Goal: Task Accomplishment & Management: Use online tool/utility

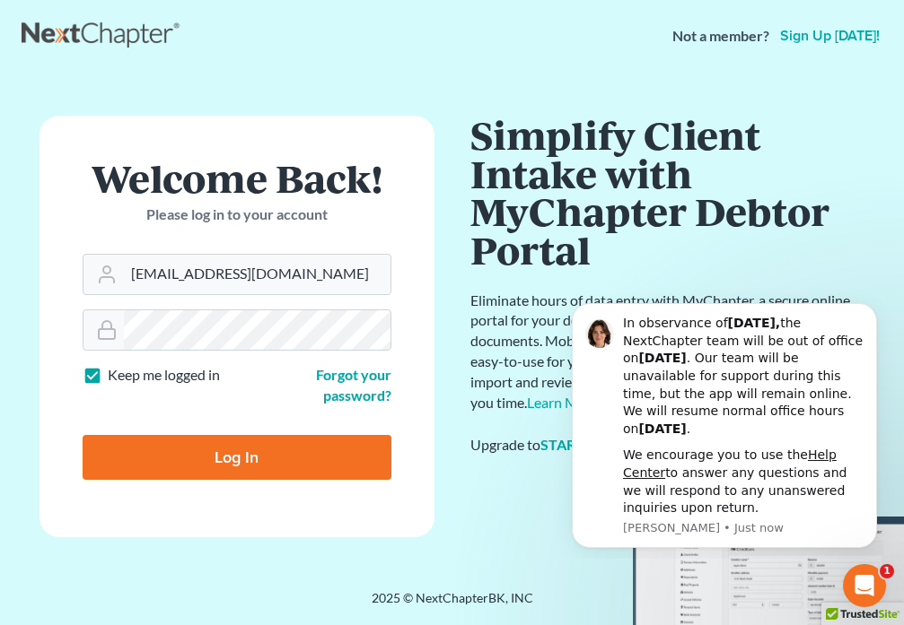
type input "[EMAIL_ADDRESS][DOMAIN_NAME]"
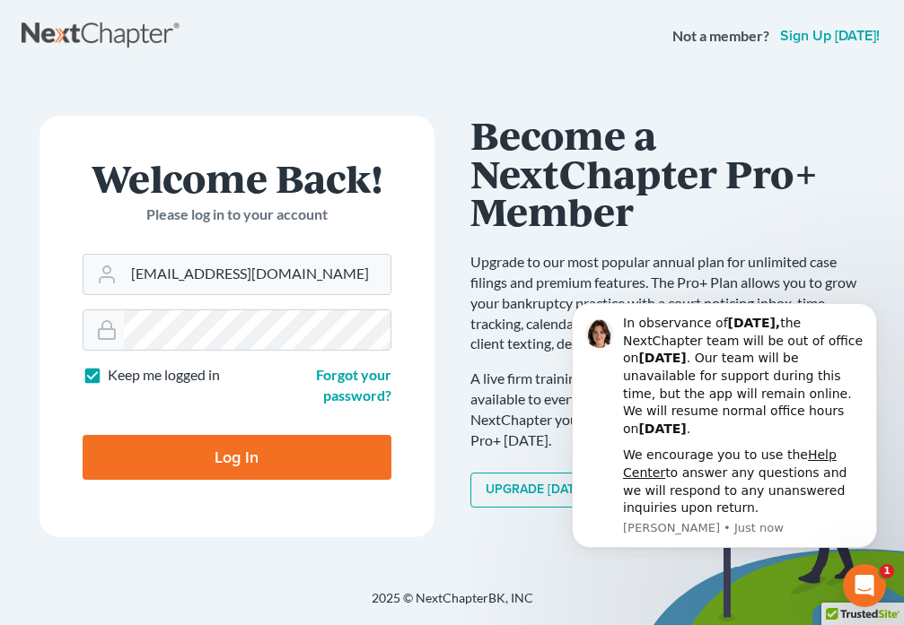
click at [217, 461] on input "Log In" at bounding box center [237, 457] width 309 height 45
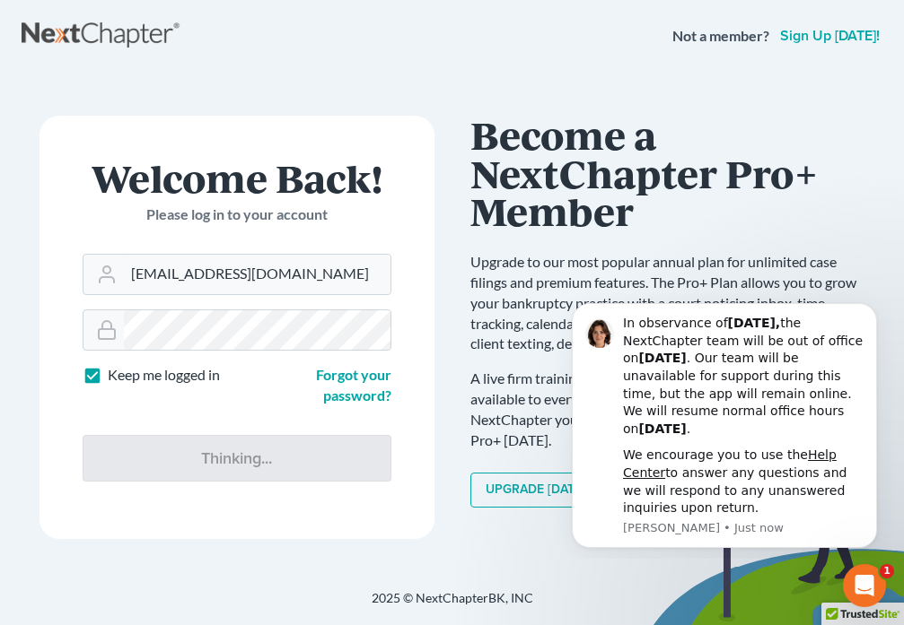
type input "Thinking..."
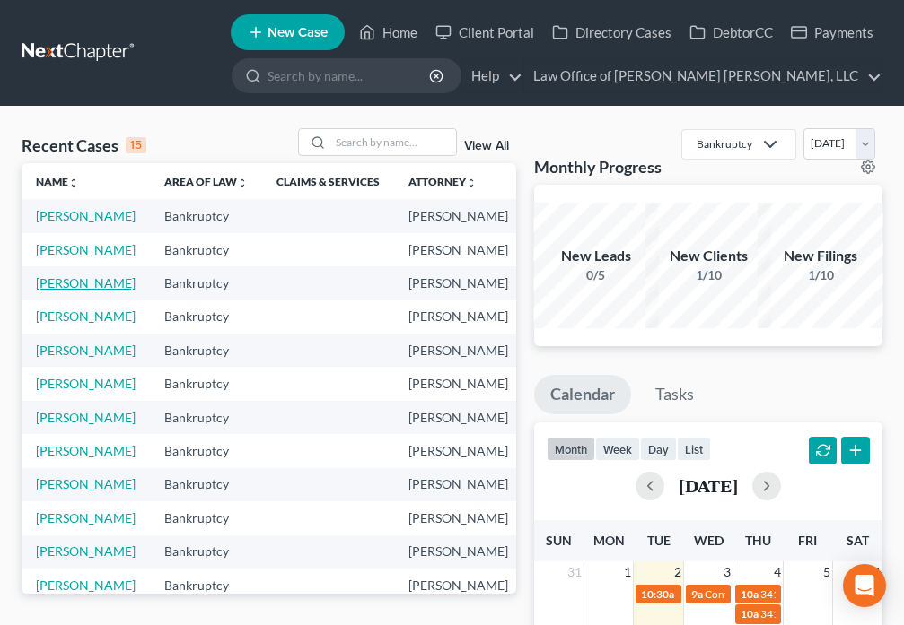
click at [63, 291] on link "[PERSON_NAME]" at bounding box center [86, 282] width 100 height 15
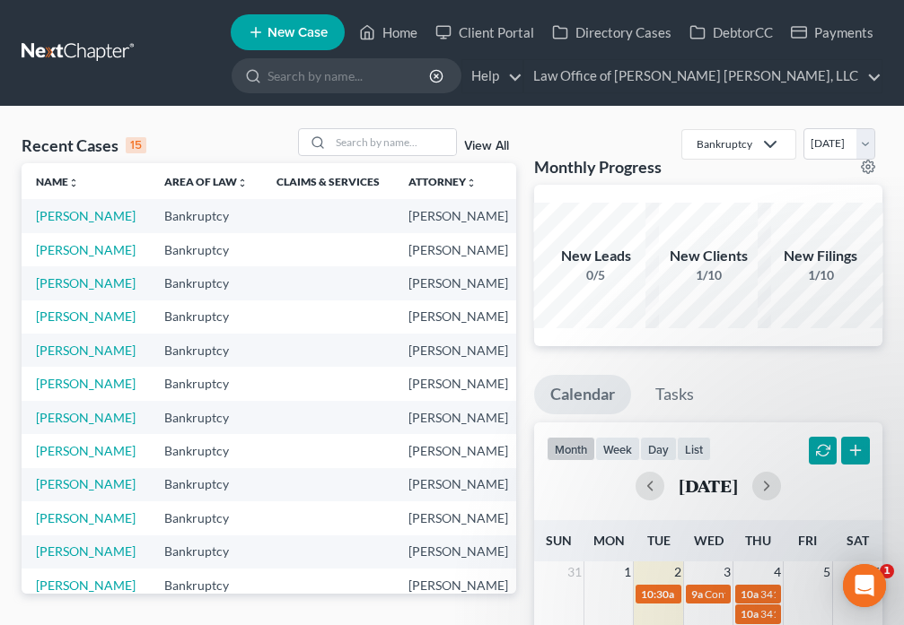
select select "6"
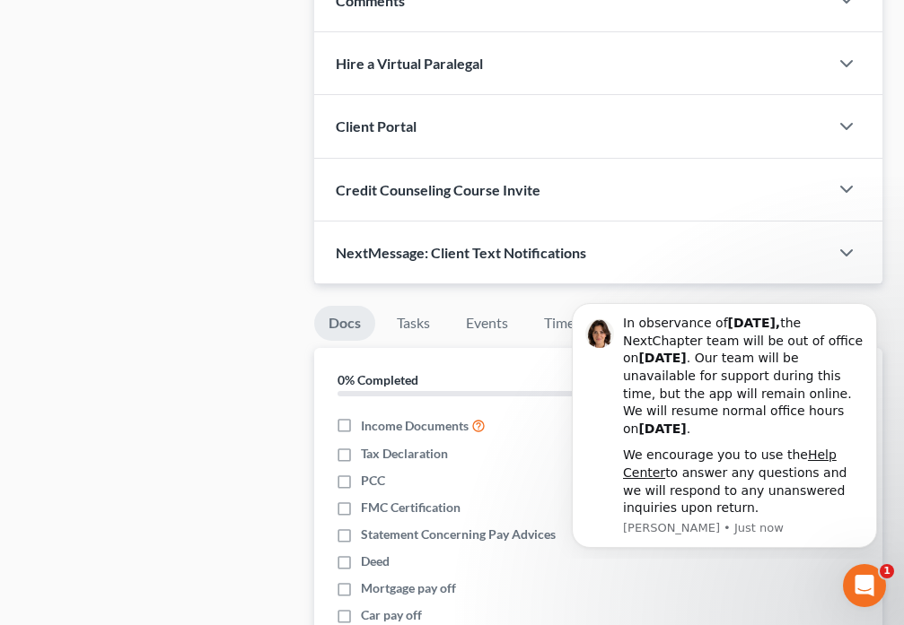
scroll to position [1088, 0]
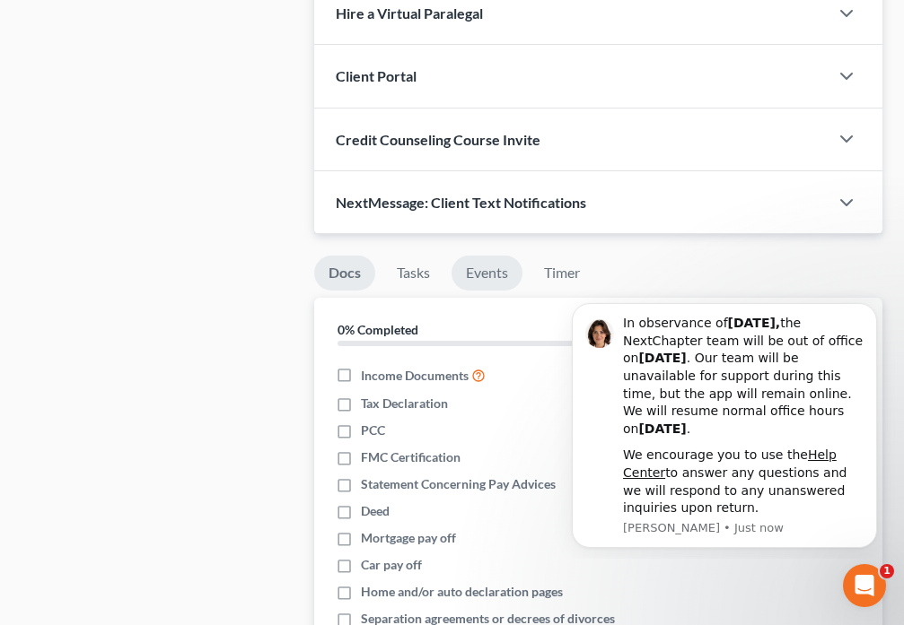
click at [474, 278] on link "Events" at bounding box center [486, 273] width 71 height 35
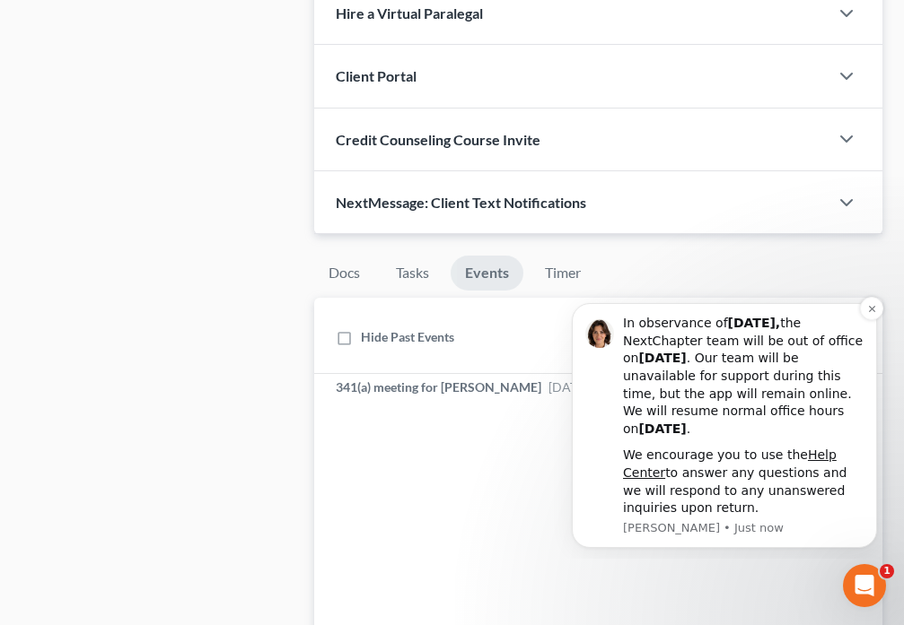
click at [666, 312] on div "In observance of Labor Day, the NextChapter team will be out of office on Monda…" at bounding box center [724, 425] width 305 height 245
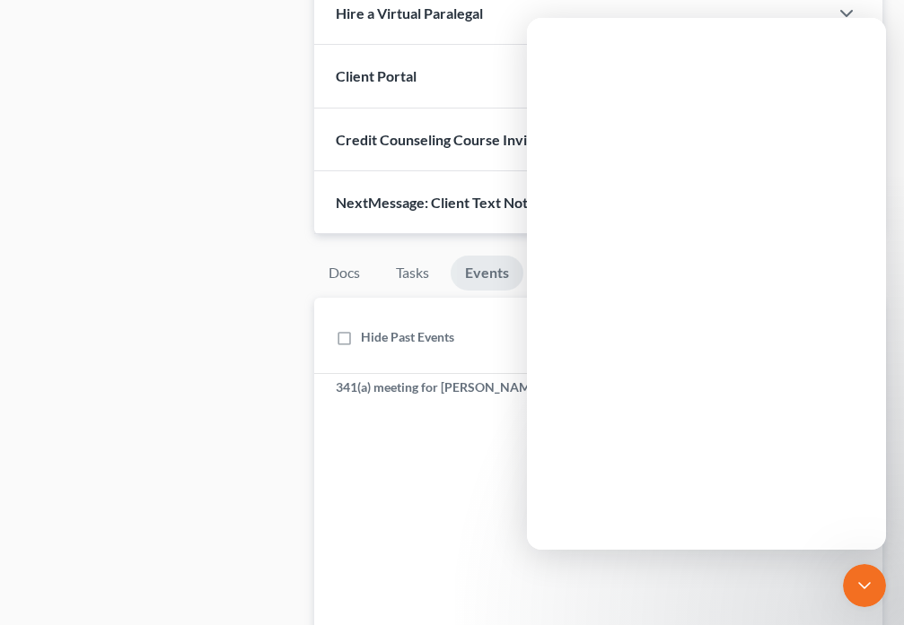
scroll to position [0, 0]
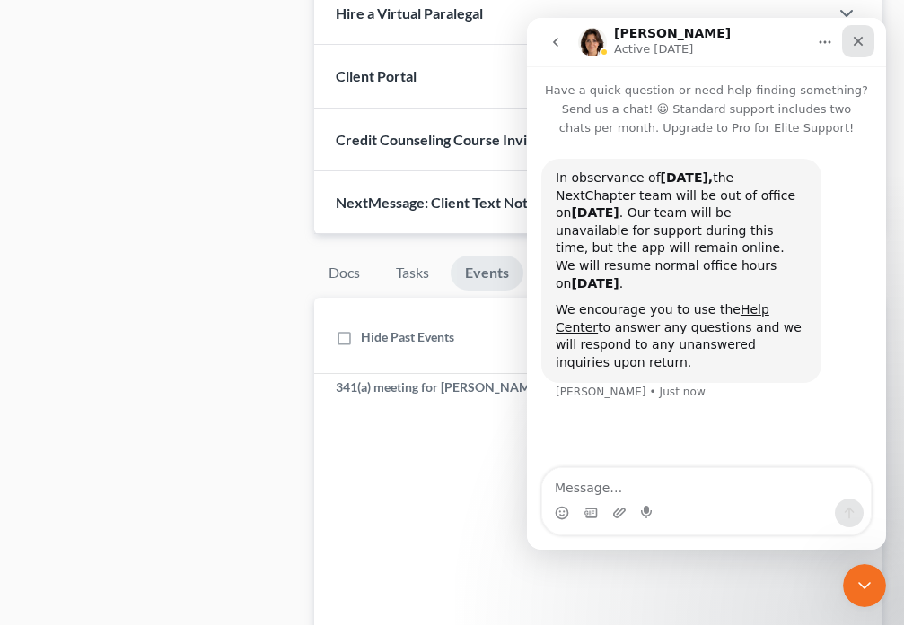
click at [863, 47] on icon "Close" at bounding box center [858, 41] width 14 height 14
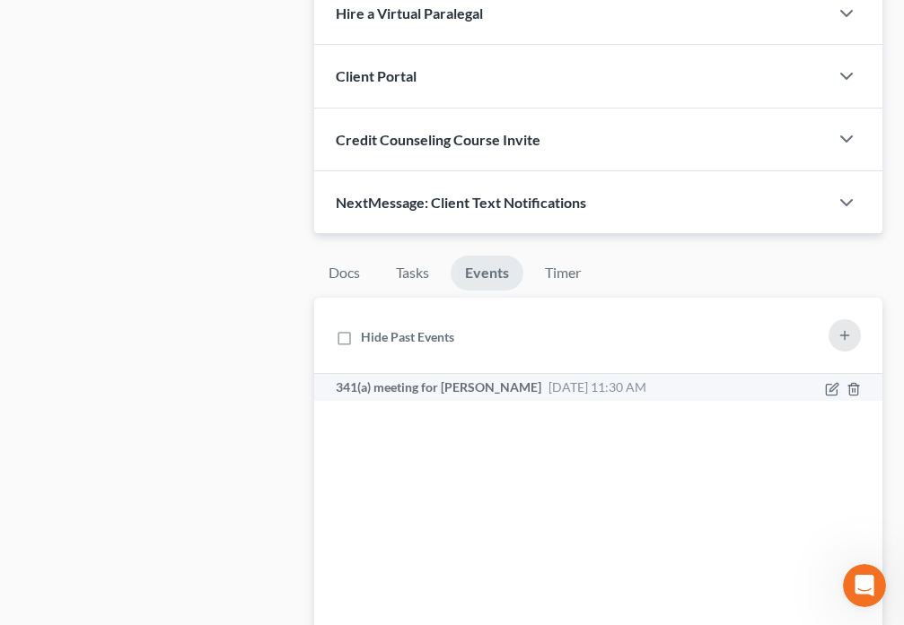
click at [575, 391] on span "[DATE] 11:30 AM" at bounding box center [597, 387] width 98 height 15
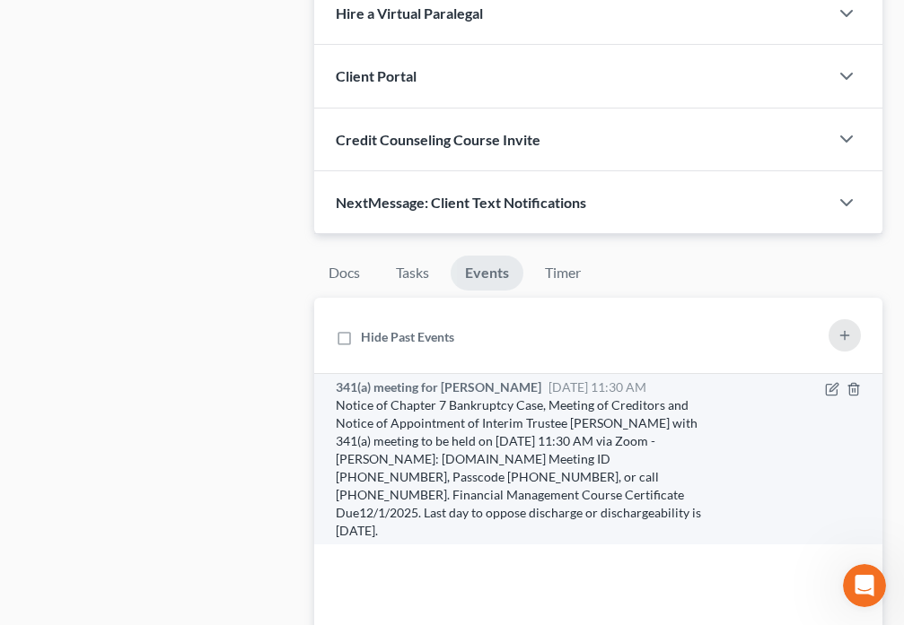
click at [580, 386] on span "[DATE] 11:30 AM" at bounding box center [597, 387] width 98 height 15
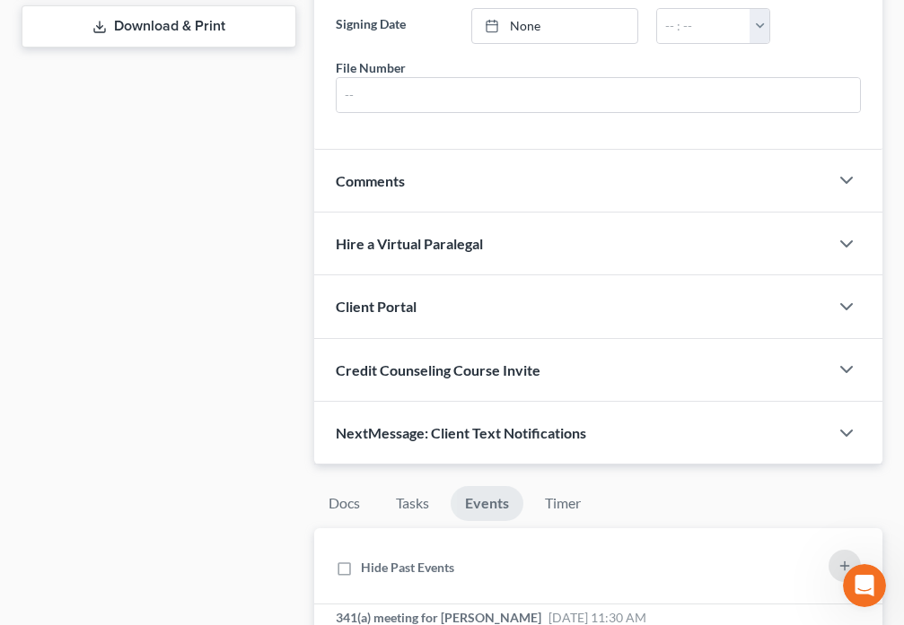
scroll to position [963, 0]
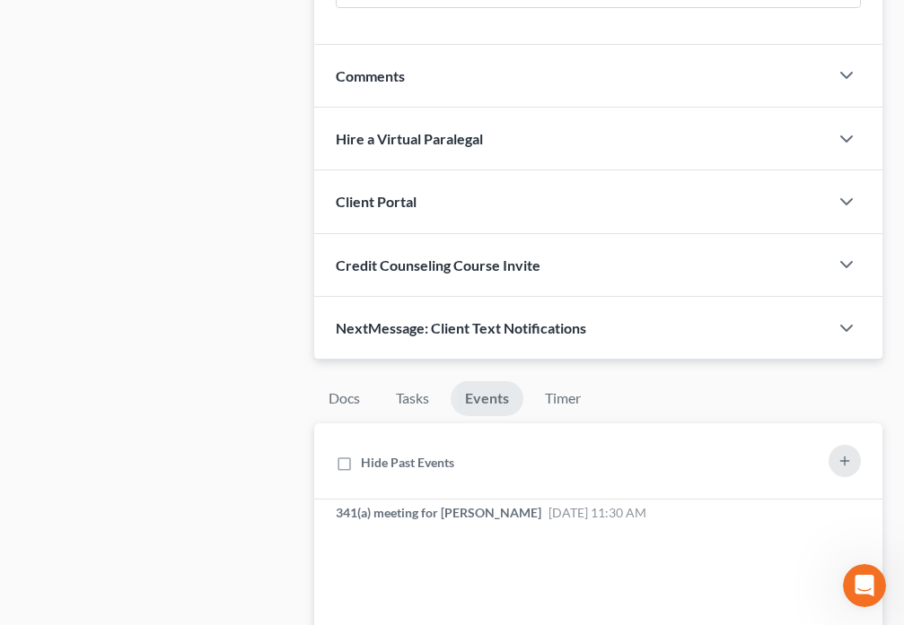
click at [600, 327] on div "NextMessage: Client Text Notifications" at bounding box center [571, 328] width 514 height 62
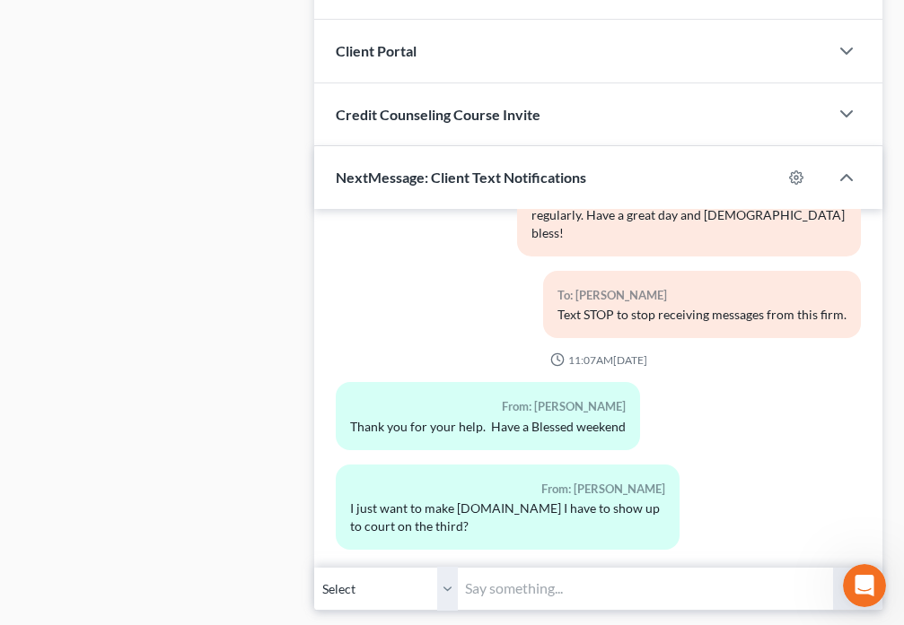
scroll to position [1214, 0]
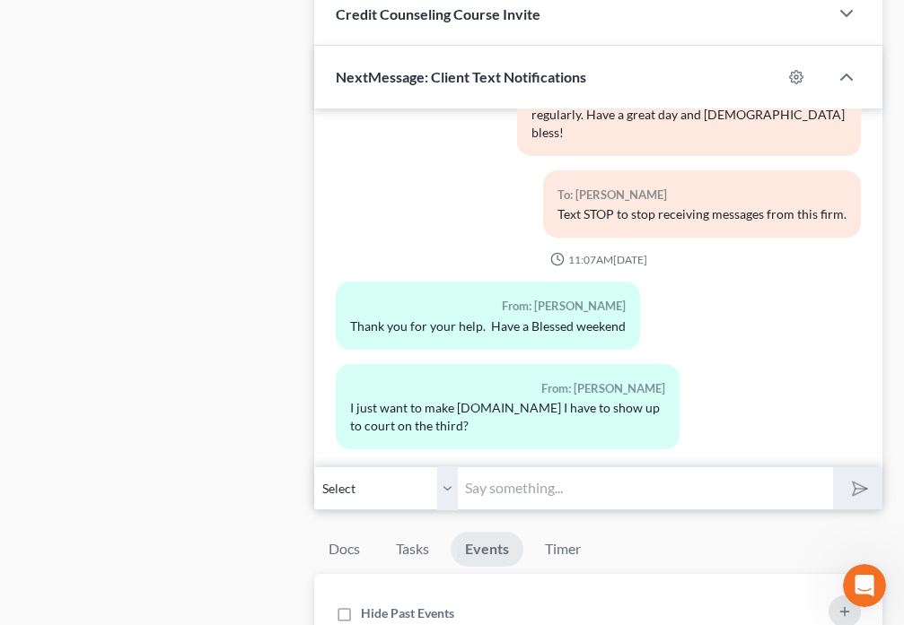
click at [653, 495] on input "text" at bounding box center [645, 489] width 374 height 44
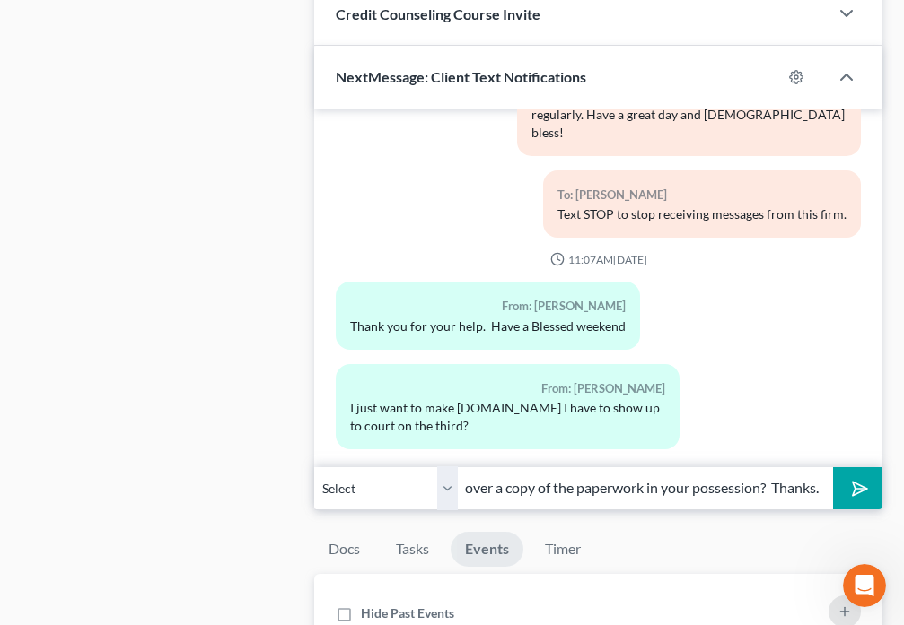
scroll to position [0, 521]
type input "Good Morning. You do not have to appear in court, however, could you please sen…"
click at [855, 494] on polygon "submit" at bounding box center [856, 489] width 22 height 22
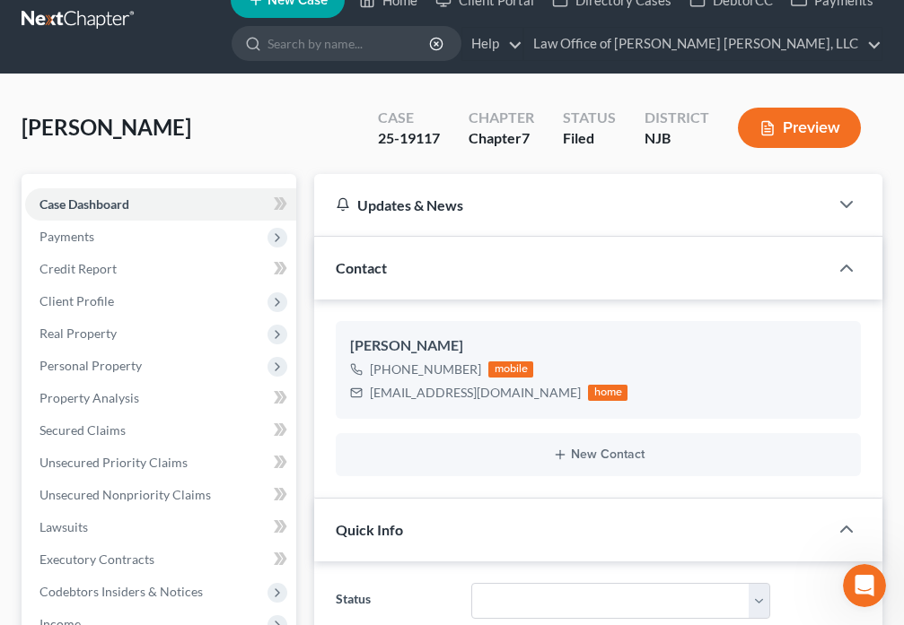
scroll to position [0, 0]
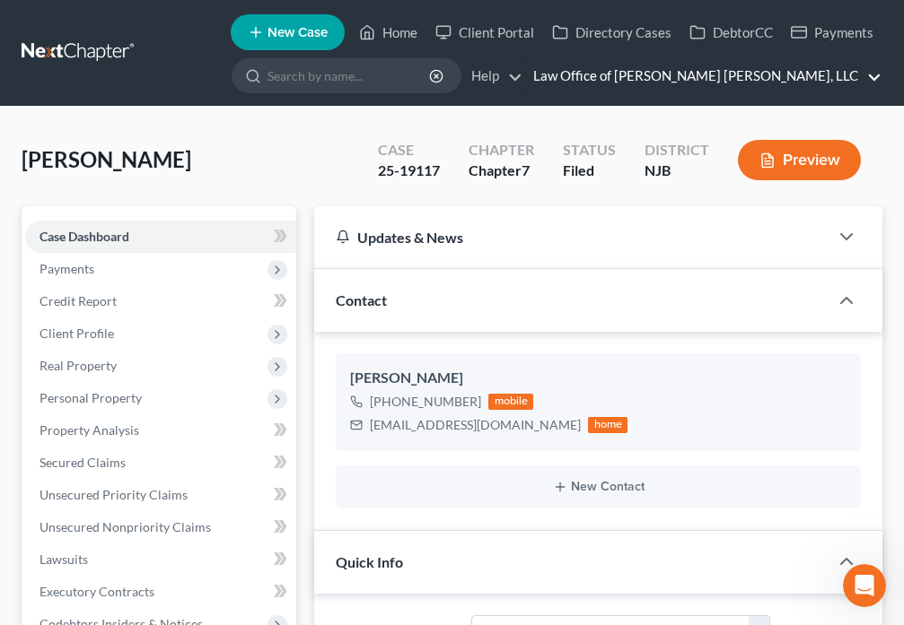
click at [862, 74] on link "Law Office of [PERSON_NAME] [PERSON_NAME], LLC" at bounding box center [702, 76] width 357 height 32
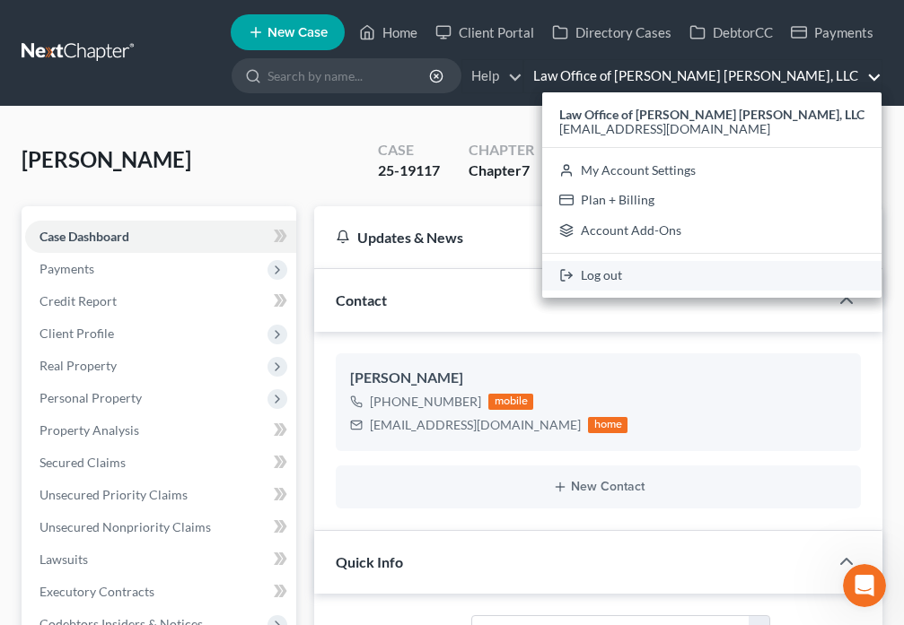
click at [573, 277] on icon at bounding box center [566, 276] width 14 height 22
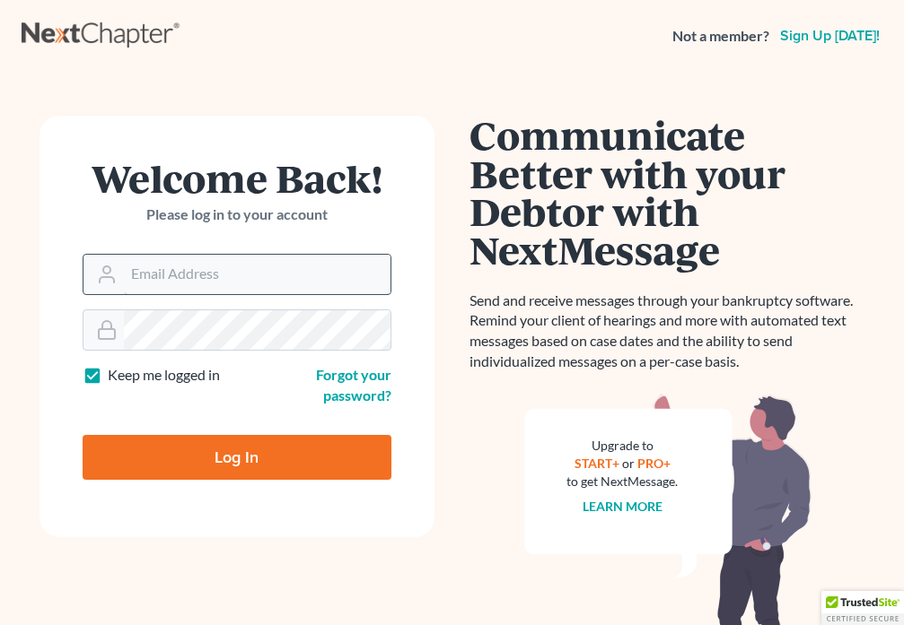
click at [195, 280] on input "Email Address" at bounding box center [257, 274] width 266 height 39
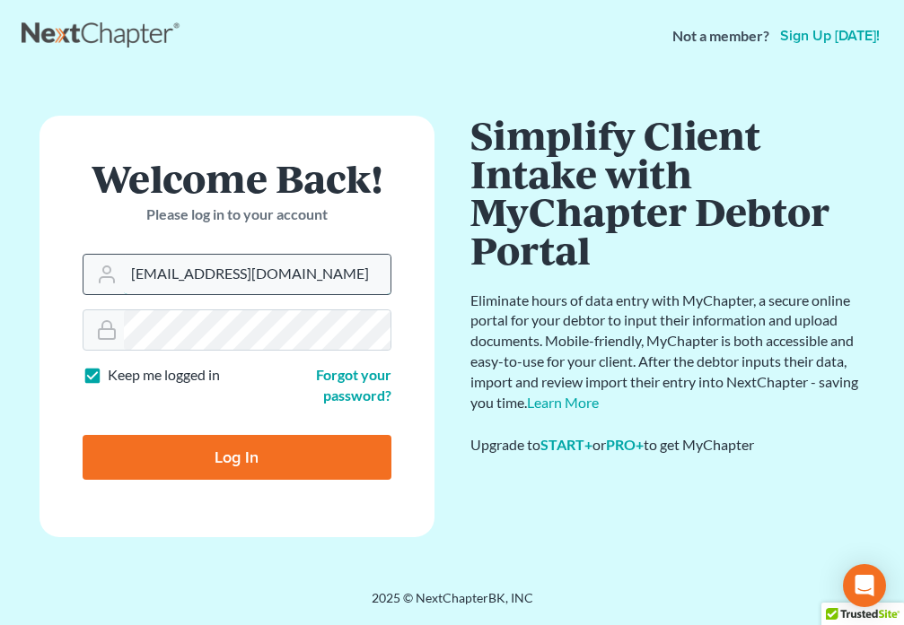
type input "[EMAIL_ADDRESS][DOMAIN_NAME]"
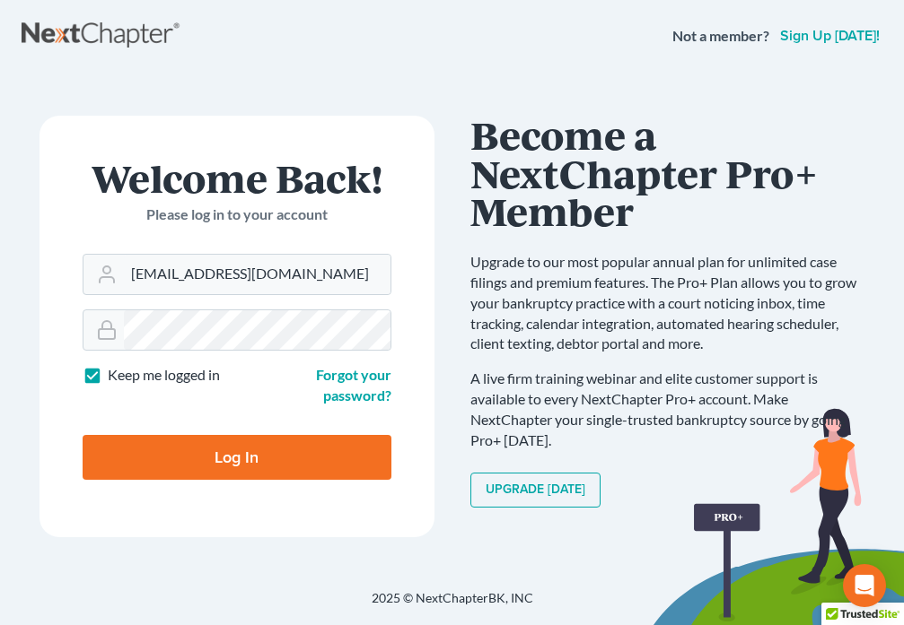
click at [235, 458] on input "Log In" at bounding box center [237, 457] width 309 height 45
type input "Thinking..."
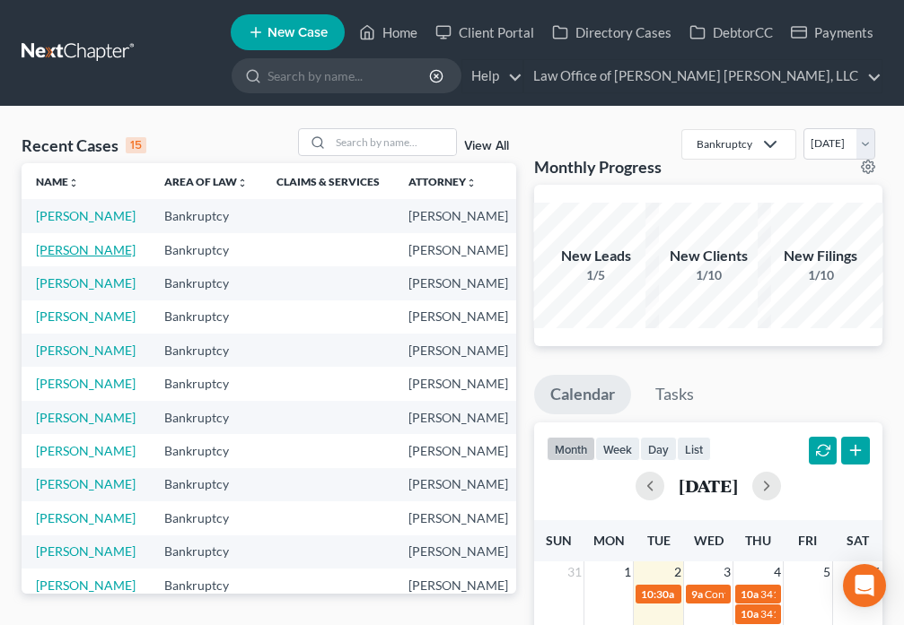
drag, startPoint x: 48, startPoint y: 274, endPoint x: 120, endPoint y: 266, distance: 72.2
click at [48, 258] on link "[PERSON_NAME]" at bounding box center [86, 249] width 100 height 15
select select "6"
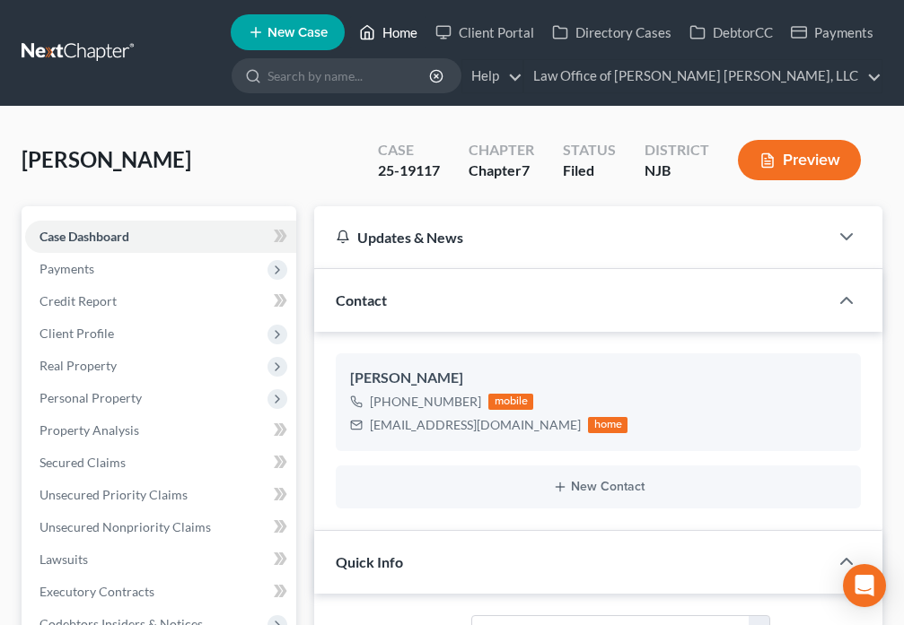
click at [397, 35] on link "Home" at bounding box center [388, 32] width 76 height 32
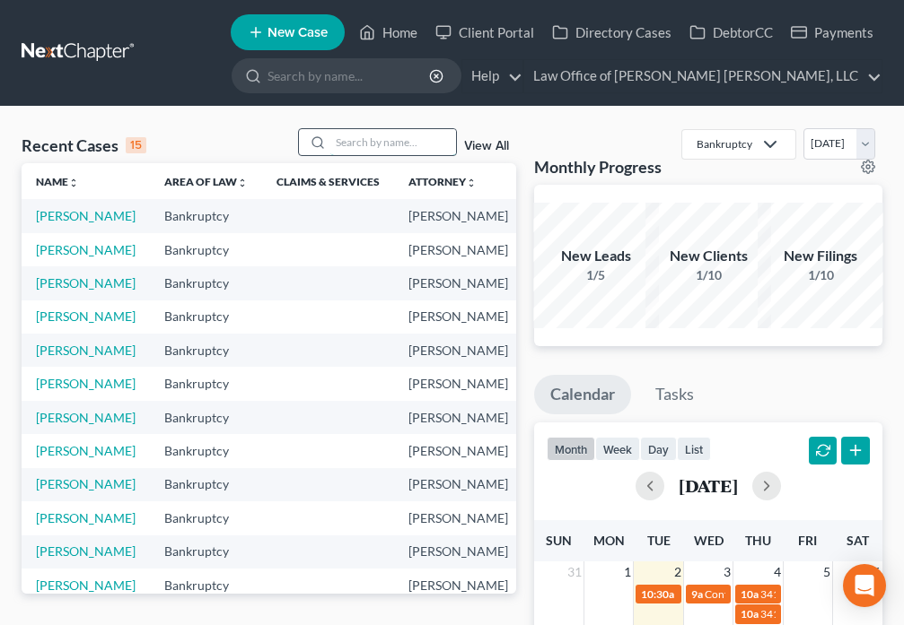
click at [334, 142] on input "search" at bounding box center [393, 142] width 126 height 26
type input "[PERSON_NAME]"
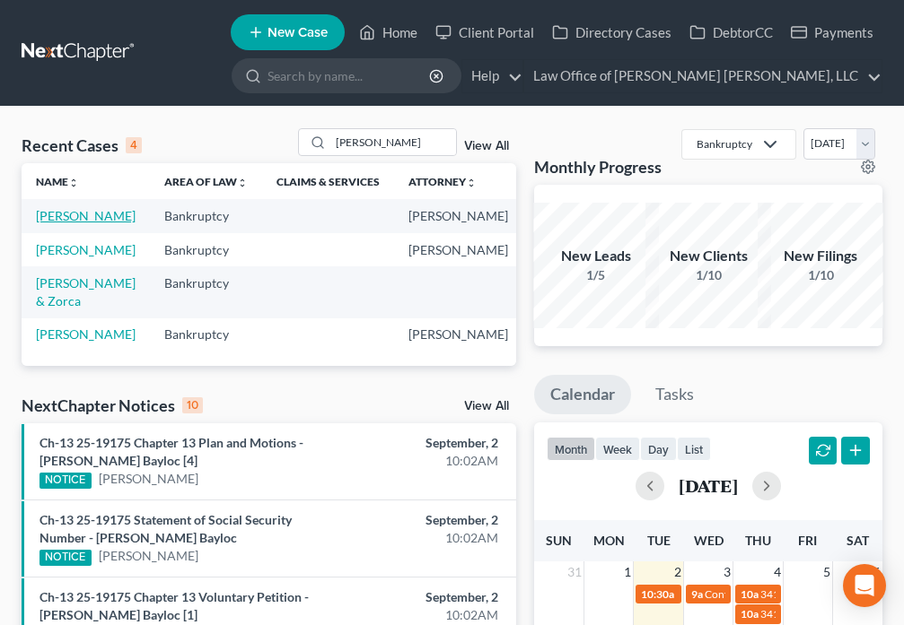
click at [51, 210] on link "[PERSON_NAME]" at bounding box center [86, 215] width 100 height 15
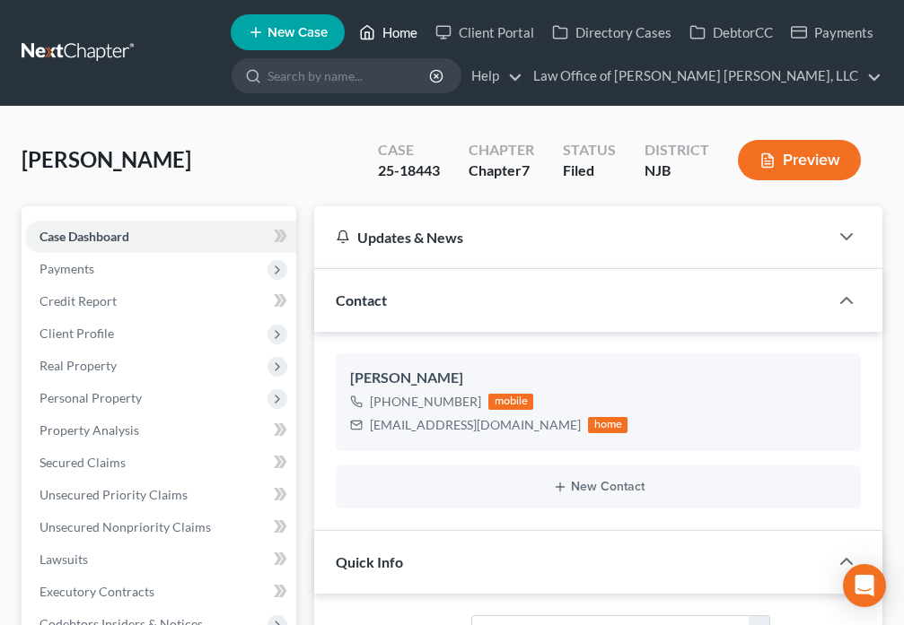
click at [379, 35] on link "Home" at bounding box center [388, 32] width 76 height 32
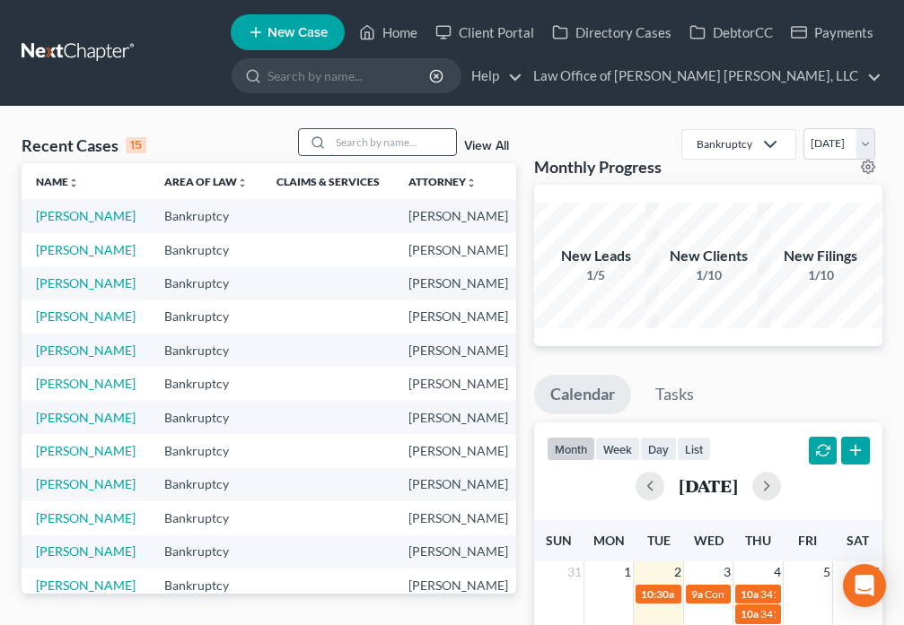
click at [351, 138] on input "search" at bounding box center [393, 142] width 126 height 26
click at [65, 258] on link "[PERSON_NAME]" at bounding box center [86, 249] width 100 height 15
select select "6"
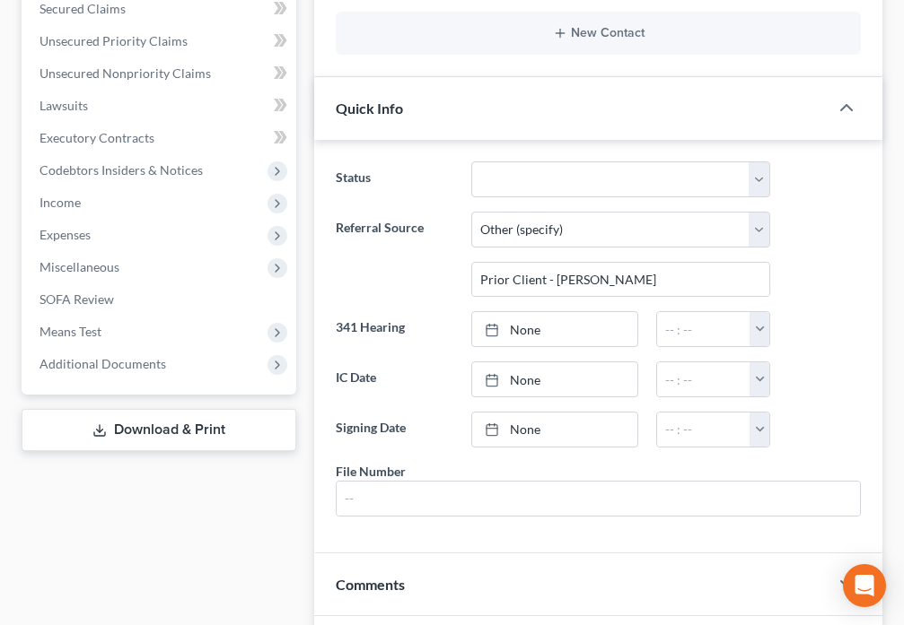
scroll to position [440, 0]
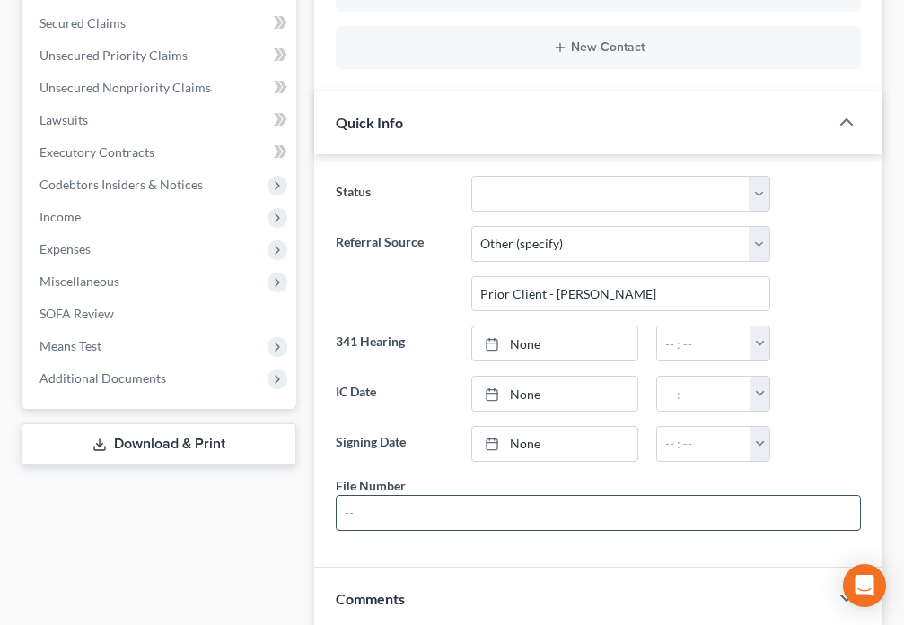
drag, startPoint x: 359, startPoint y: 524, endPoint x: 371, endPoint y: 513, distance: 16.5
click at [361, 523] on input "text" at bounding box center [597, 513] width 523 height 34
type input "10588"
click at [397, 553] on div "Status Balance Due - Case Closed Case Closed and Discharged Case Closed and Dis…" at bounding box center [598, 360] width 568 height 413
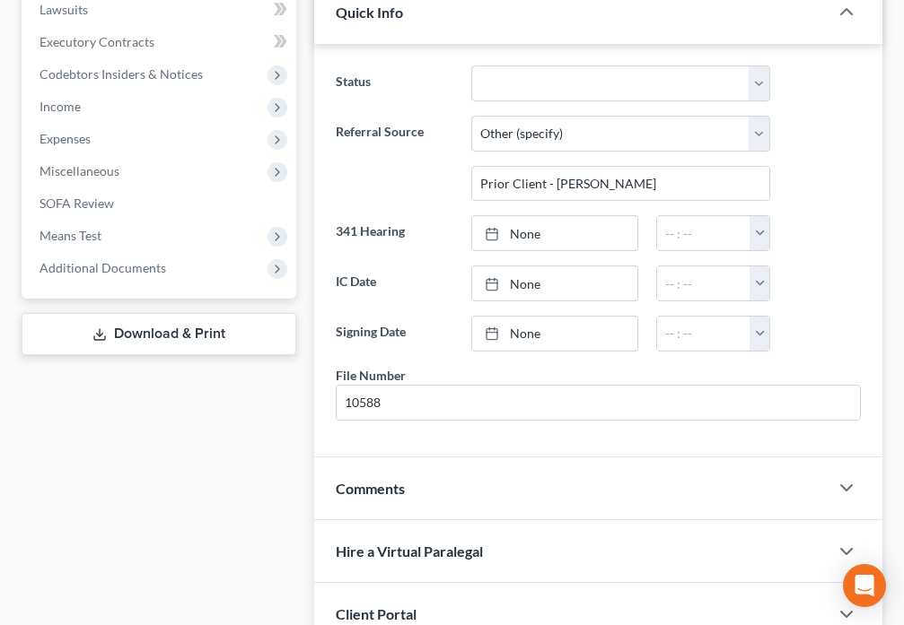
scroll to position [649, 0]
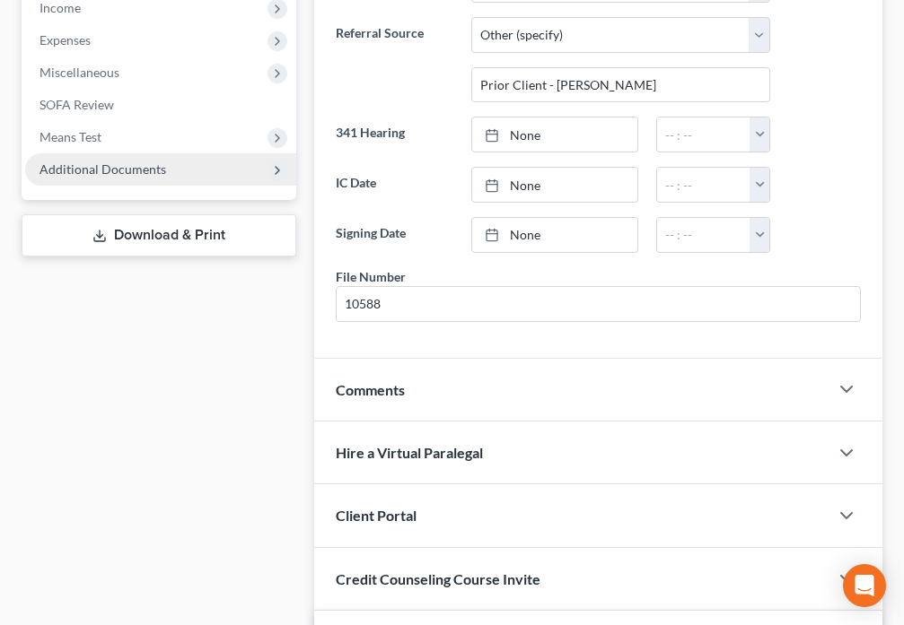
click at [140, 174] on span "Additional Documents" at bounding box center [102, 169] width 127 height 15
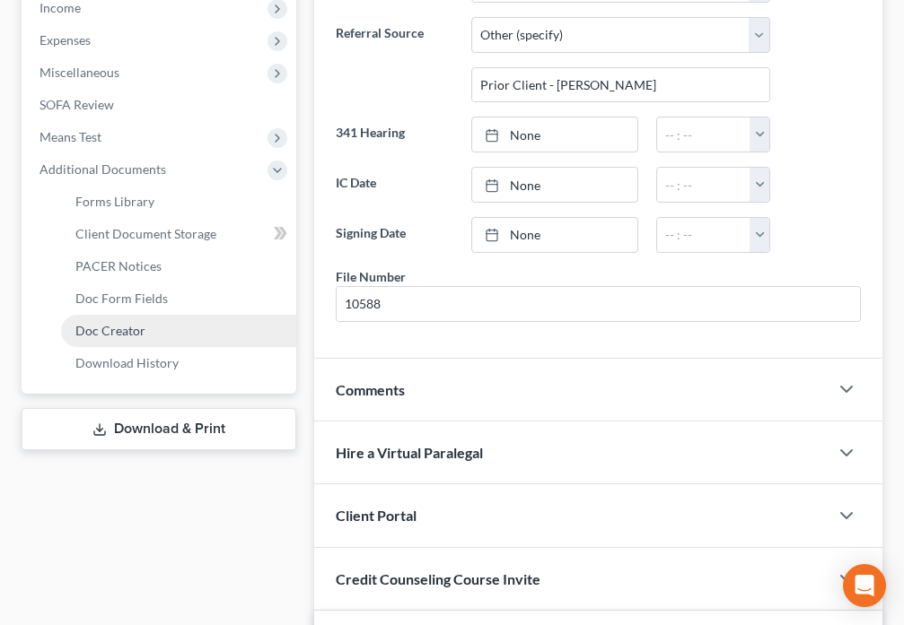
click at [129, 338] on link "Doc Creator" at bounding box center [178, 331] width 235 height 32
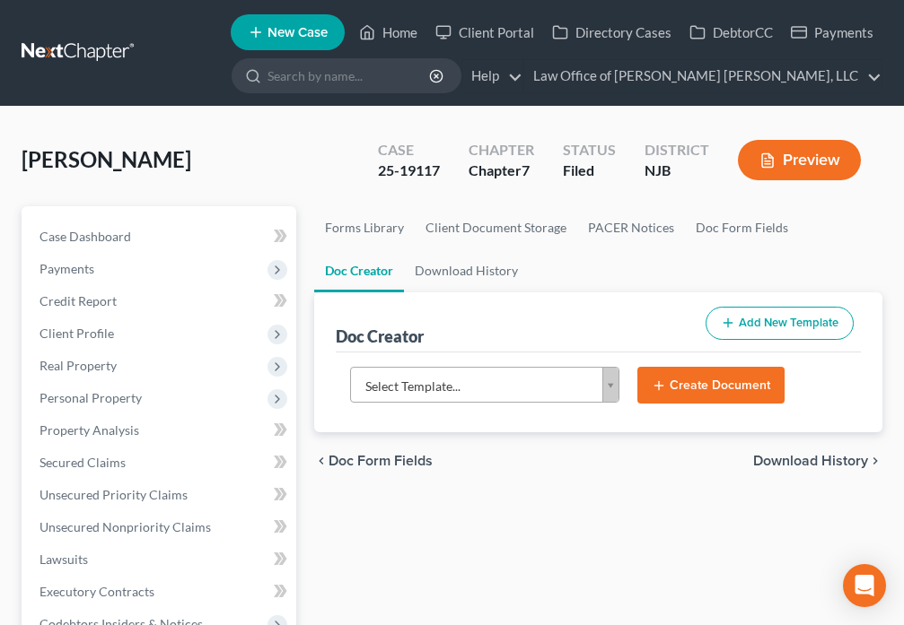
click at [608, 389] on body "Home New Case Client Portal Directory Cases DebtorCC Payments Law Office of [PE…" at bounding box center [452, 583] width 904 height 1167
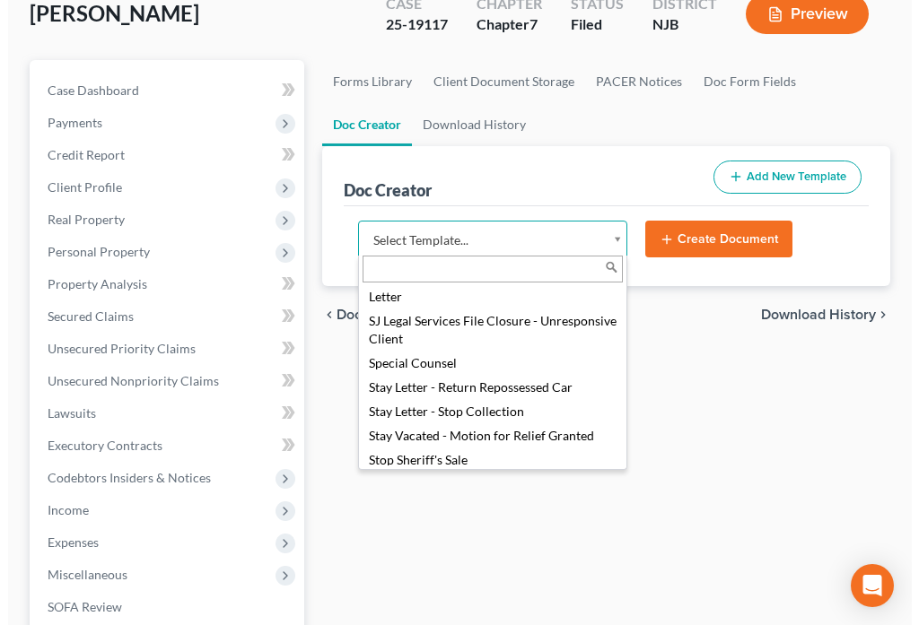
scroll to position [2301, 0]
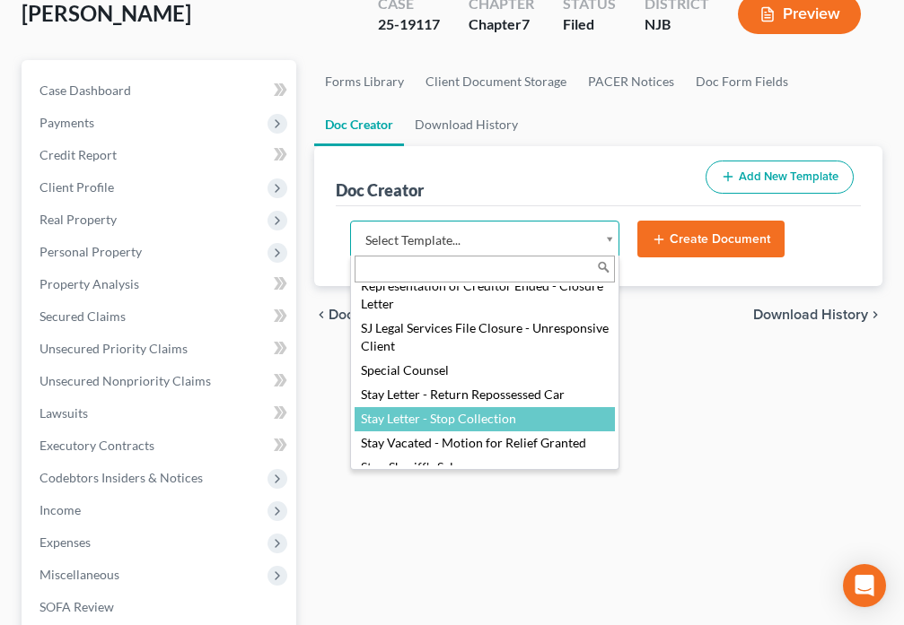
select select "88714"
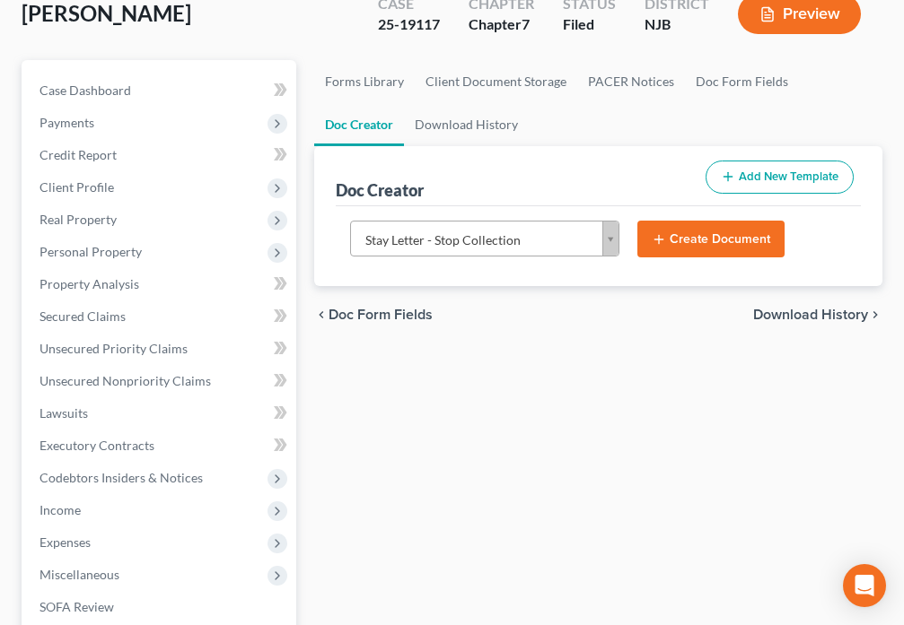
click at [717, 241] on button "Create Document" at bounding box center [710, 240] width 147 height 38
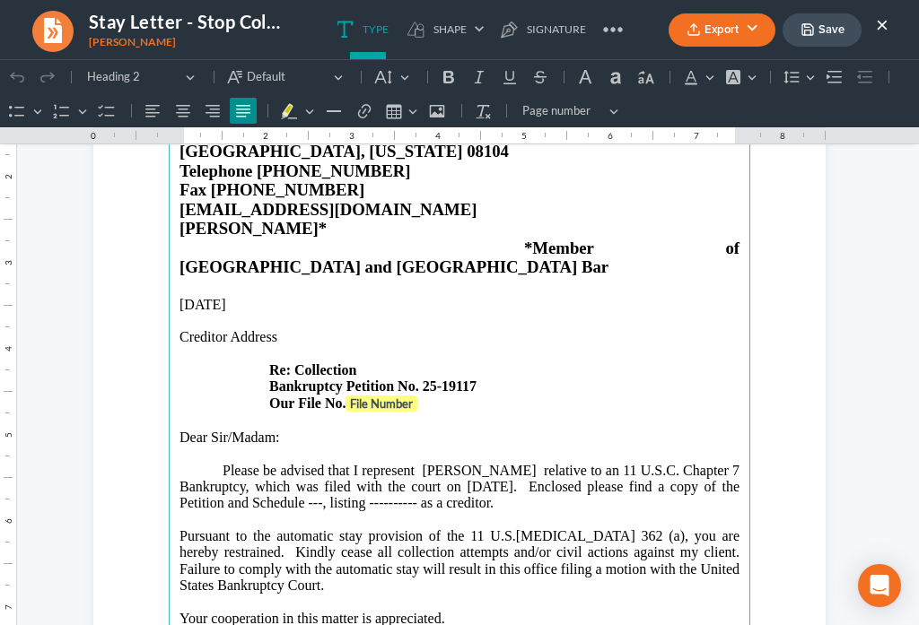
scroll to position [209, 0]
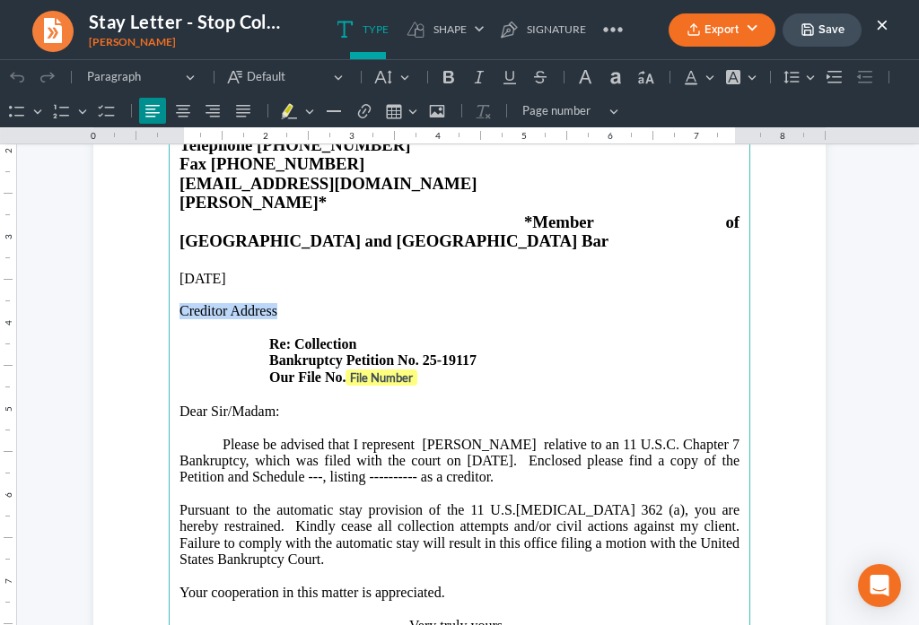
drag, startPoint x: 173, startPoint y: 271, endPoint x: 276, endPoint y: 272, distance: 103.2
click at [276, 303] on p "Creditor Address Re: Collection Bankruptcy Petition No. 25-19117 Our File No. F…" at bounding box center [459, 344] width 560 height 83
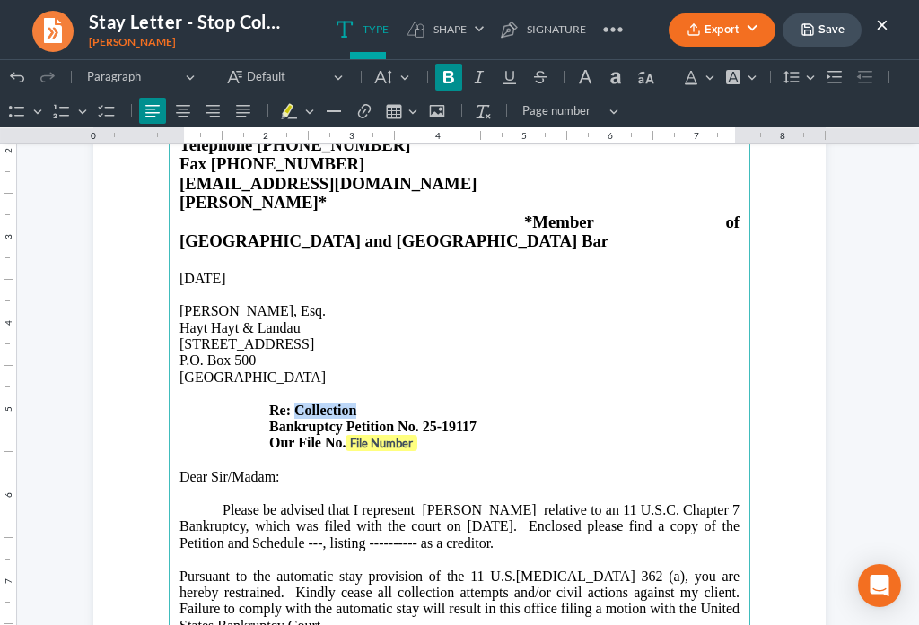
drag, startPoint x: 285, startPoint y: 376, endPoint x: 349, endPoint y: 371, distance: 63.9
click at [349, 403] on strong "Re: Collection" at bounding box center [312, 410] width 87 height 15
click at [377, 419] on strong "Bankruptcy Petition No. 25-19117" at bounding box center [372, 426] width 207 height 15
click at [375, 436] on strong "File Number" at bounding box center [381, 443] width 63 height 14
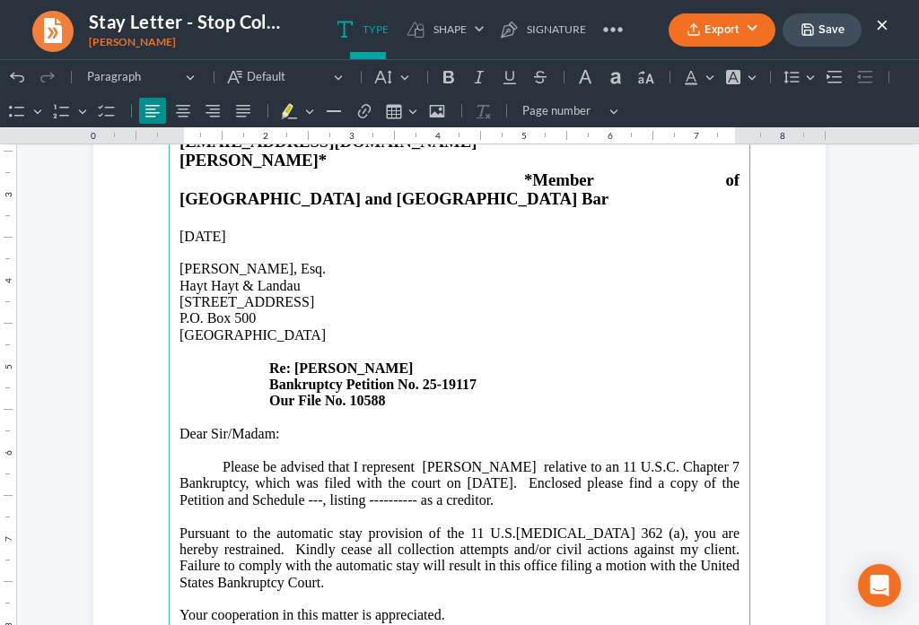
click at [268, 426] on p "Dear Sir/Madam:" at bounding box center [459, 434] width 560 height 16
click at [315, 465] on p "Please be advised that I represent [PERSON_NAME] relative to an 11 U.S.C. Chapt…" at bounding box center [459, 483] width 560 height 49
click at [413, 461] on p "Please be advised that I represent [PERSON_NAME] relative to an 11 U.S.C. Chapt…" at bounding box center [459, 483] width 560 height 49
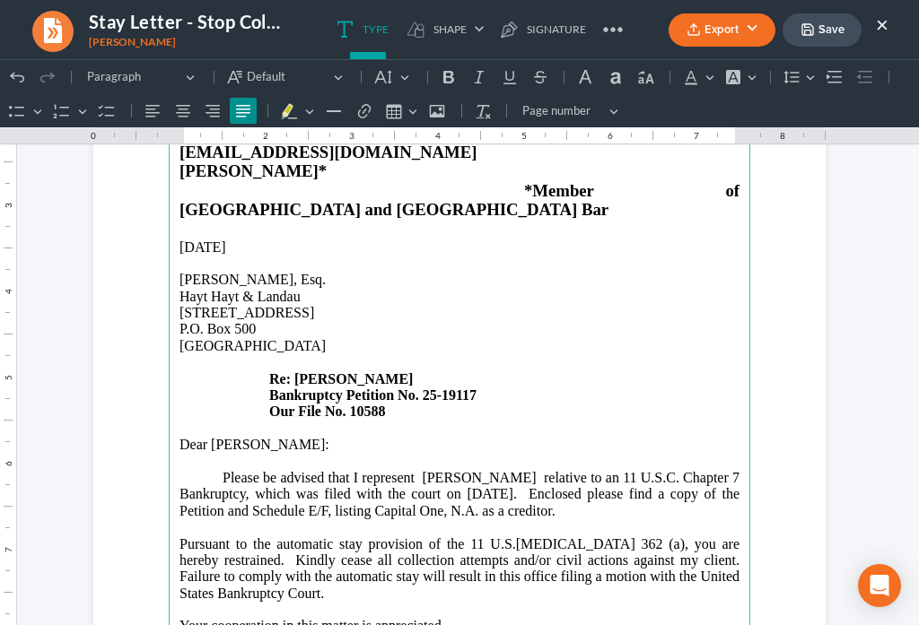
scroll to position [239, 0]
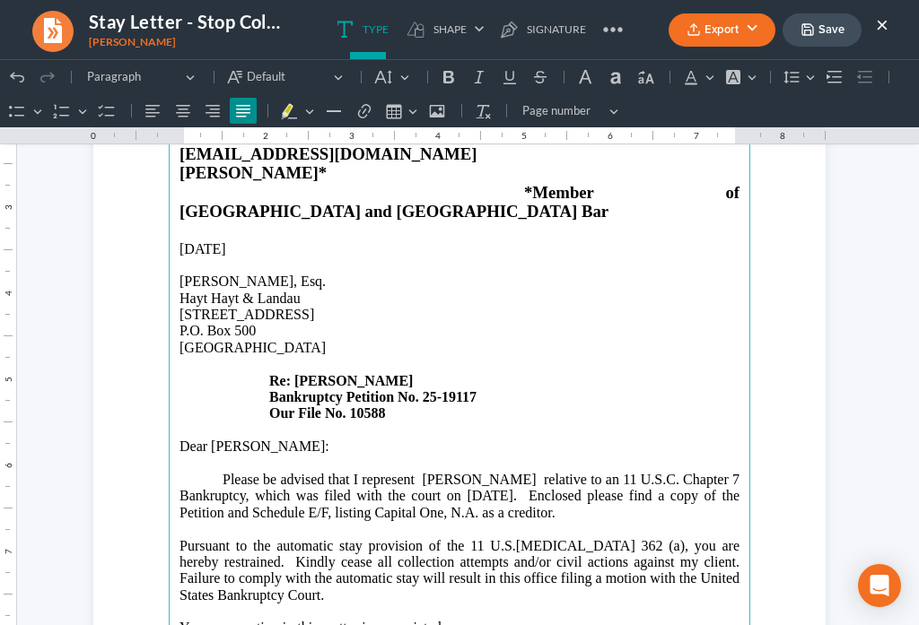
click at [579, 472] on p "Please be advised that I represent [PERSON_NAME] relative to an 11 U.S.C. Chapt…" at bounding box center [459, 496] width 560 height 49
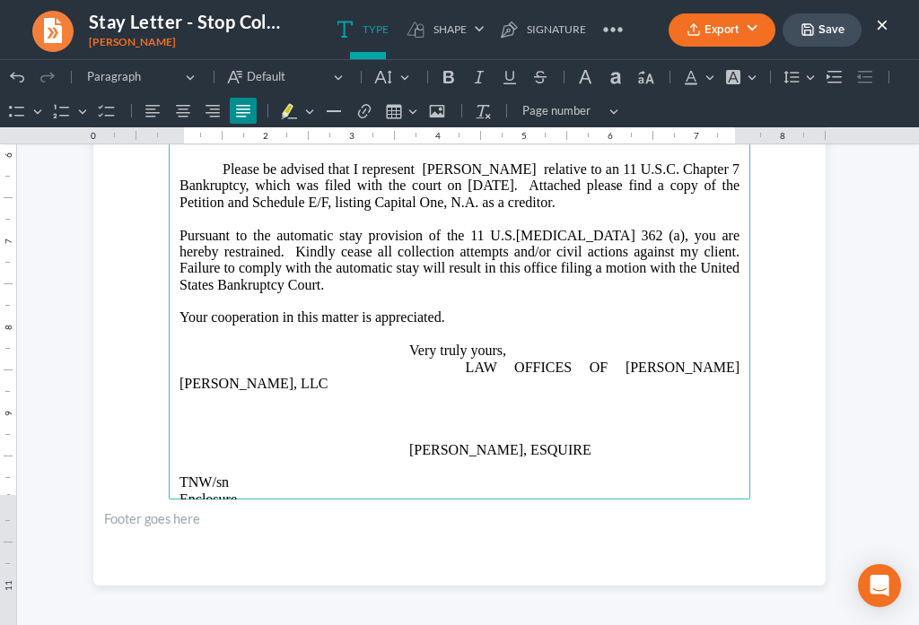
scroll to position [553, 0]
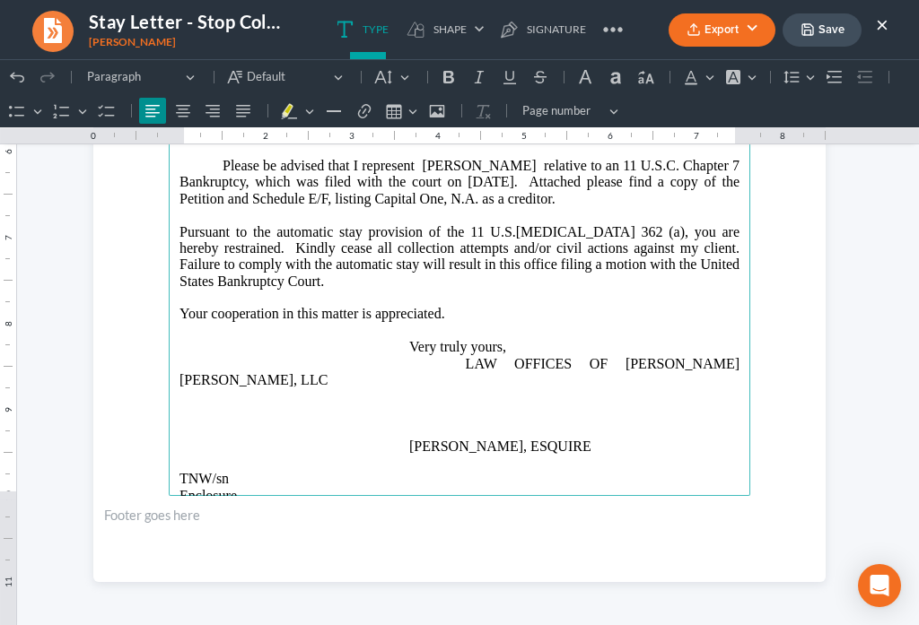
drag, startPoint x: 232, startPoint y: 441, endPoint x: 165, endPoint y: 453, distance: 68.5
click at [169, 453] on main "LAW OFFICES OF [PERSON_NAME] [PERSON_NAME], LLC [STREET_ADDRESS][US_STATE] Tele…" at bounding box center [459, 108] width 581 height 775
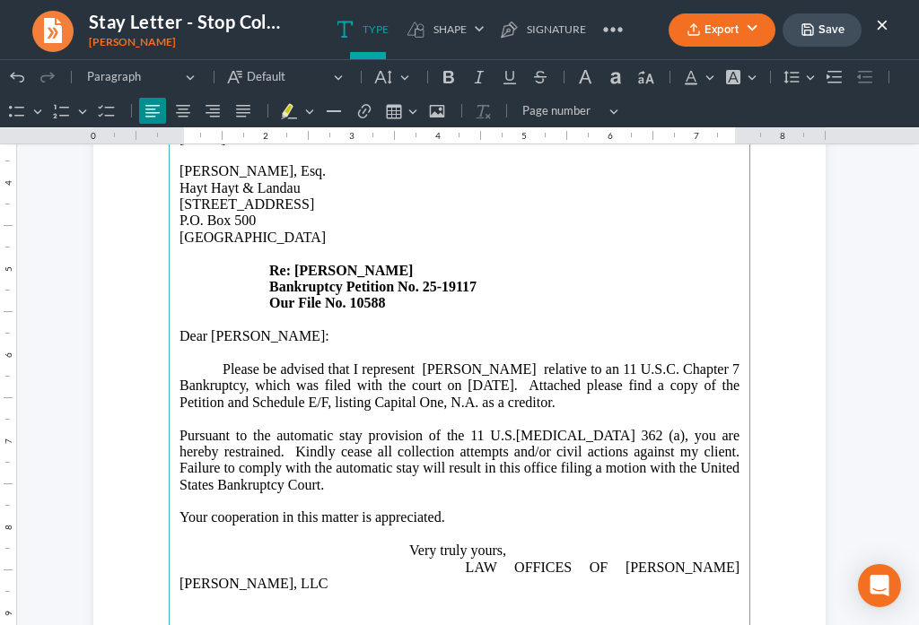
scroll to position [281, 0]
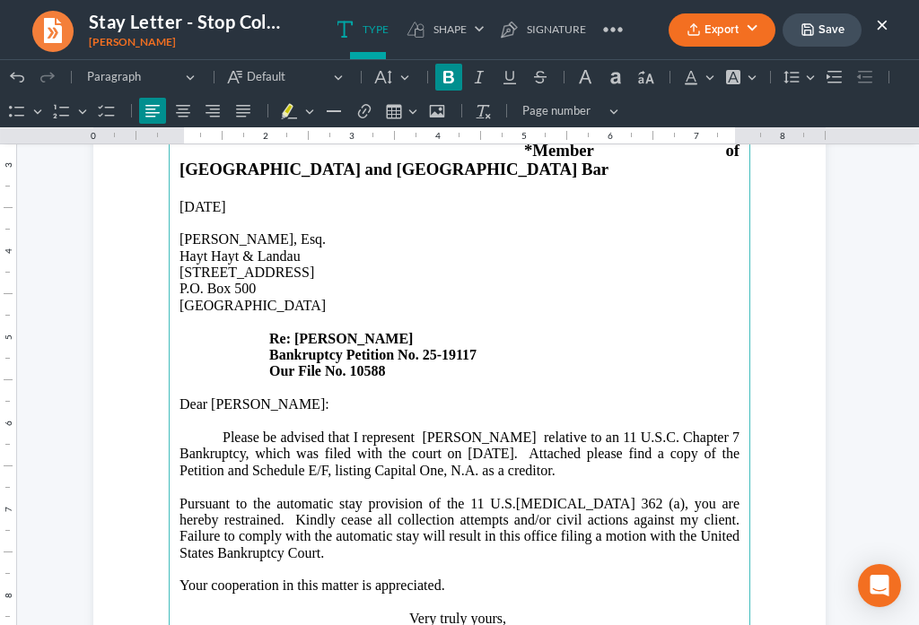
click at [475, 311] on p "[GEOGRAPHIC_DATA] Re: [PERSON_NAME] Bankruptcy Petition No. 25-19117 Our File N…" at bounding box center [459, 339] width 560 height 83
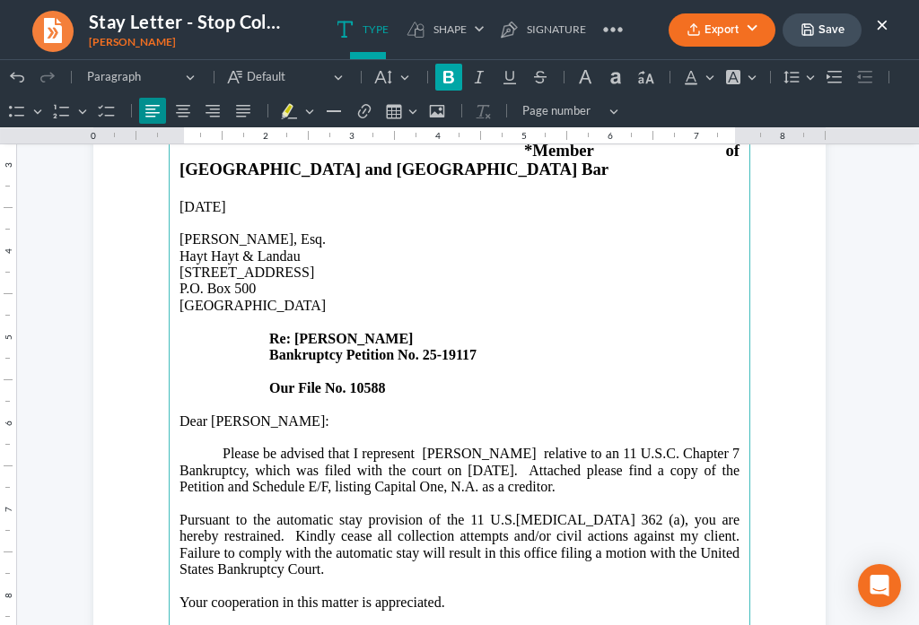
click at [455, 82] on icon "Editor toolbar" at bounding box center [449, 77] width 18 height 18
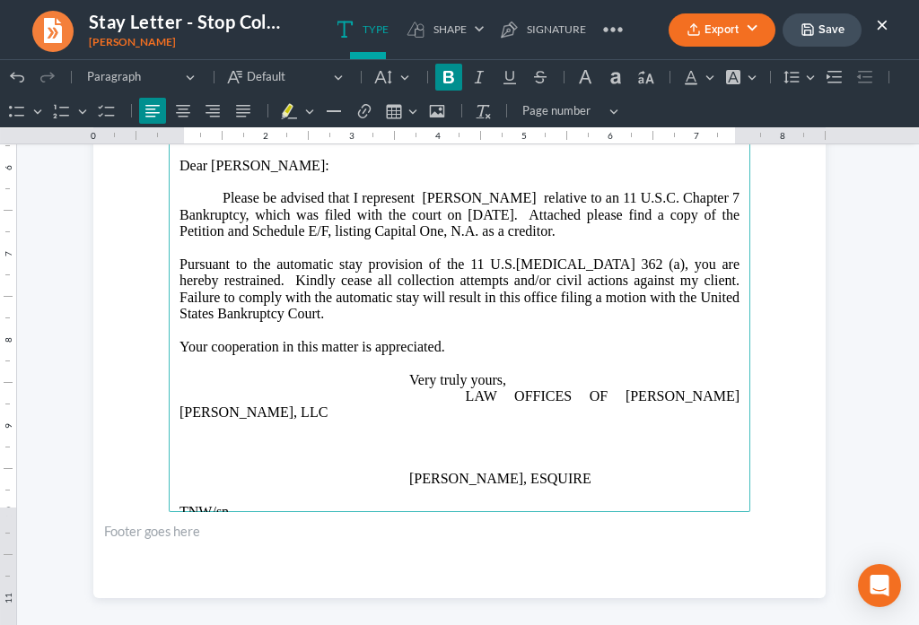
scroll to position [553, 0]
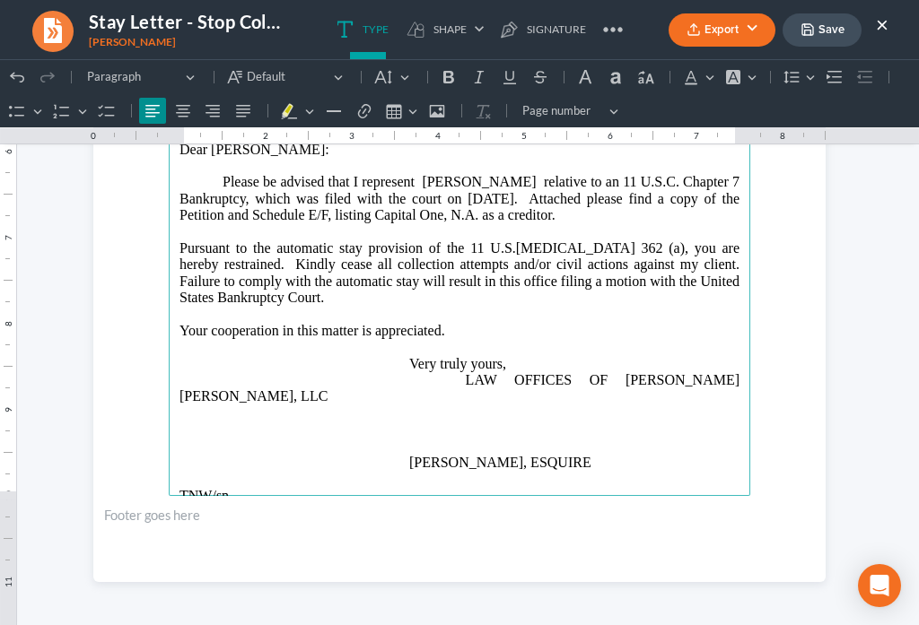
click at [262, 488] on p "TNW/sn Attachment" at bounding box center [459, 504] width 560 height 33
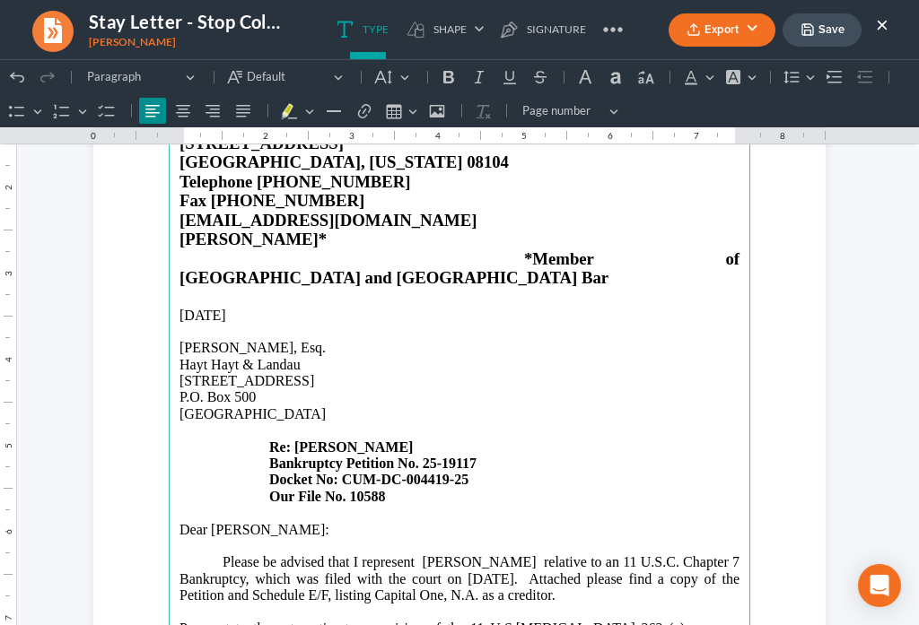
scroll to position [167, 0]
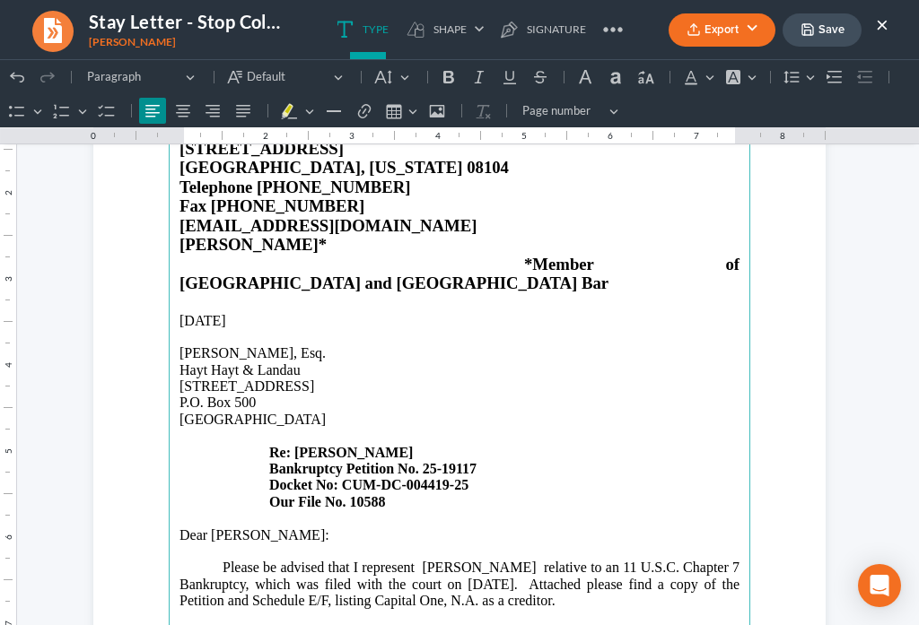
click at [298, 379] on p "[STREET_ADDRESS]" at bounding box center [459, 387] width 560 height 16
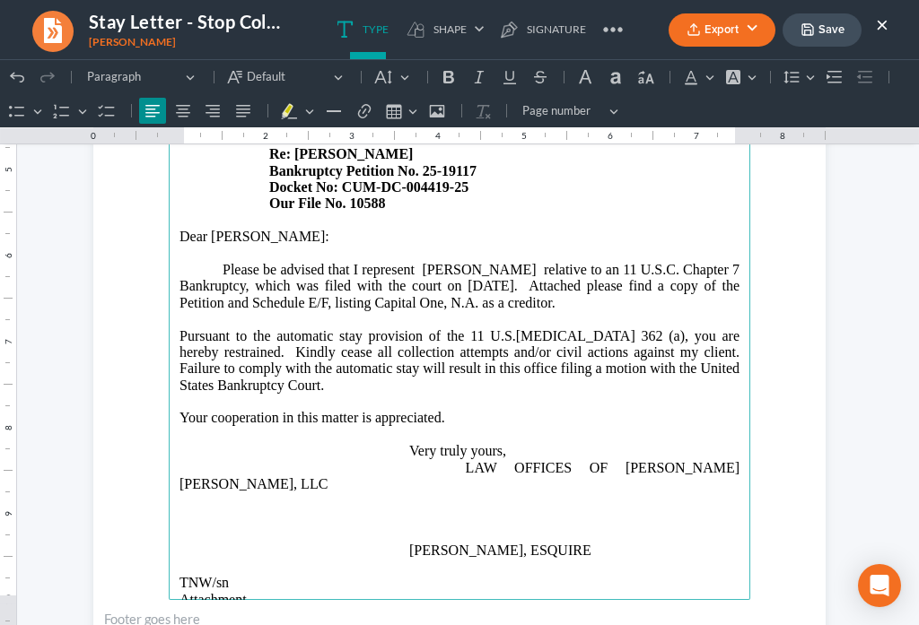
scroll to position [544, 0]
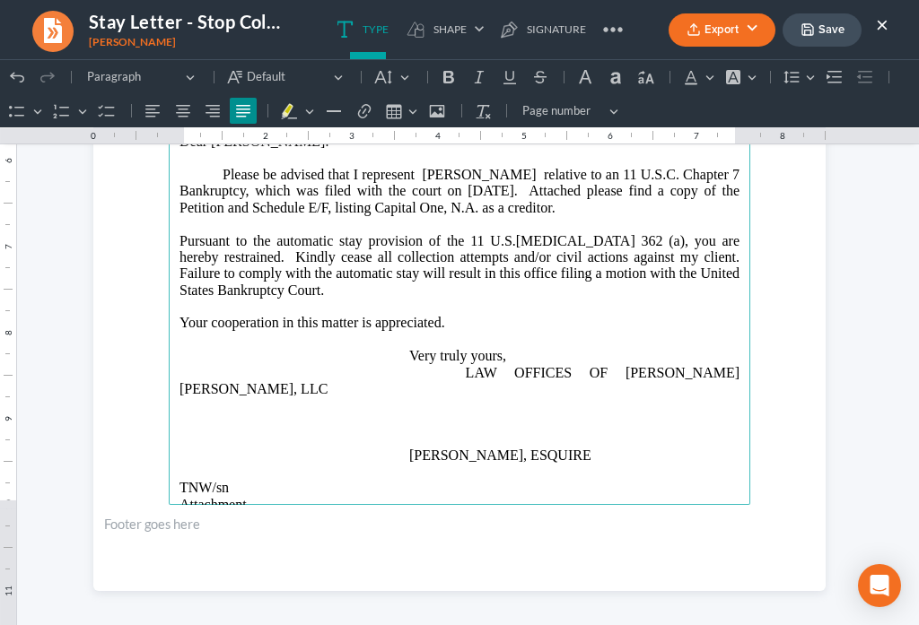
click at [716, 338] on p "Your cooperation in this matter is appreciated. Very truly yours, LAW OFFICES O…" at bounding box center [459, 356] width 560 height 83
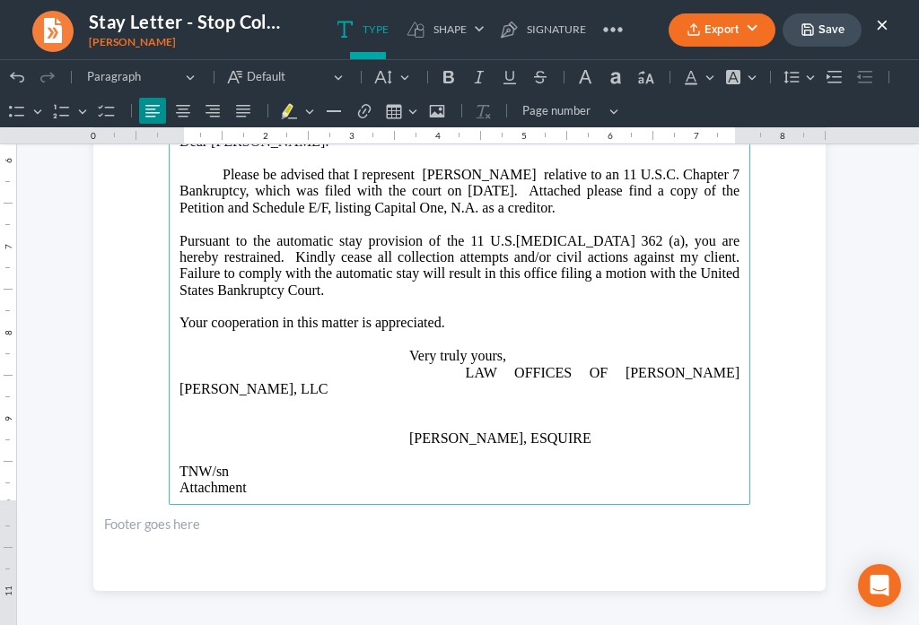
click at [180, 513] on p "Rich Text Editor, page-0-main" at bounding box center [459, 521] width 560 height 16
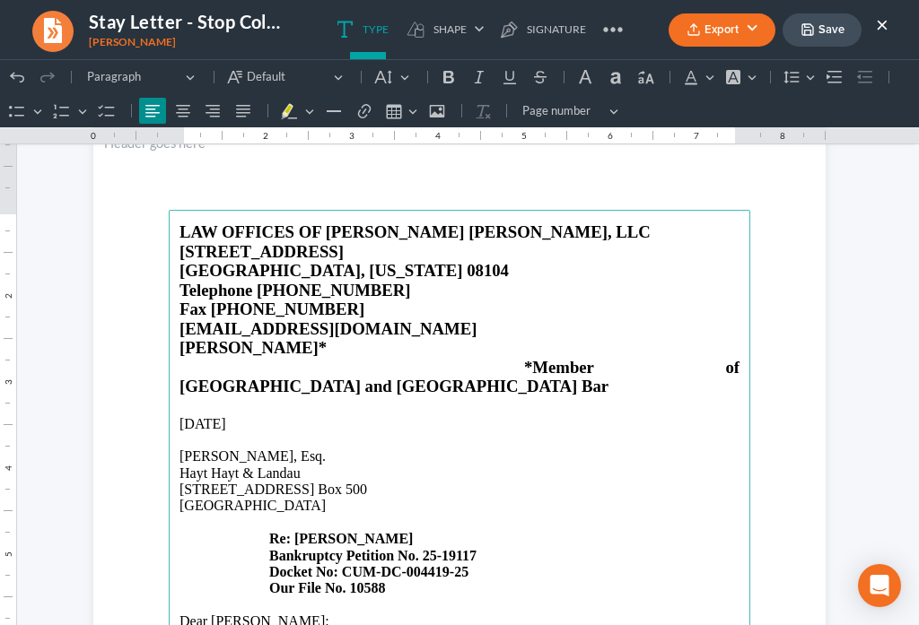
scroll to position [0, 0]
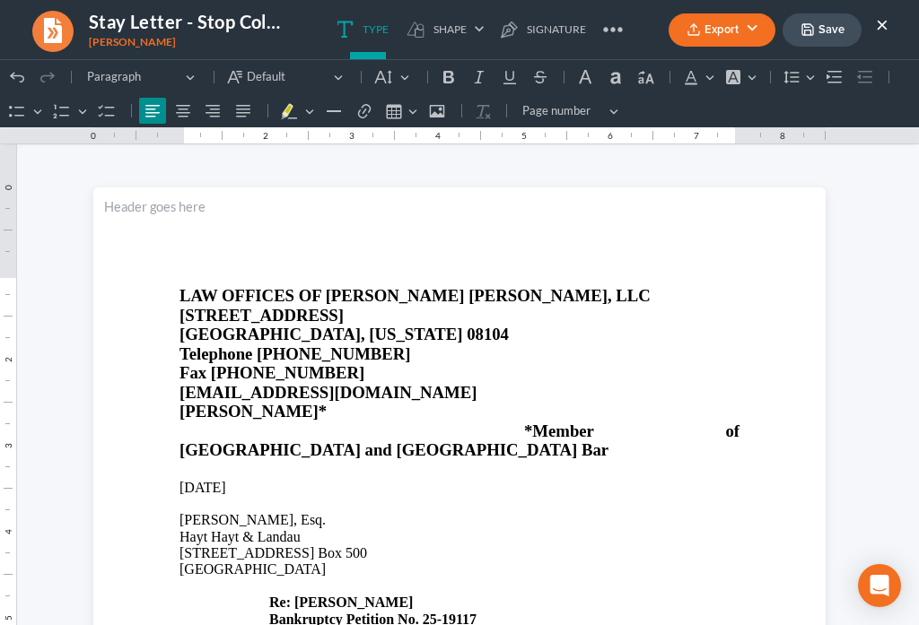
click at [829, 37] on button "Save" at bounding box center [821, 29] width 79 height 33
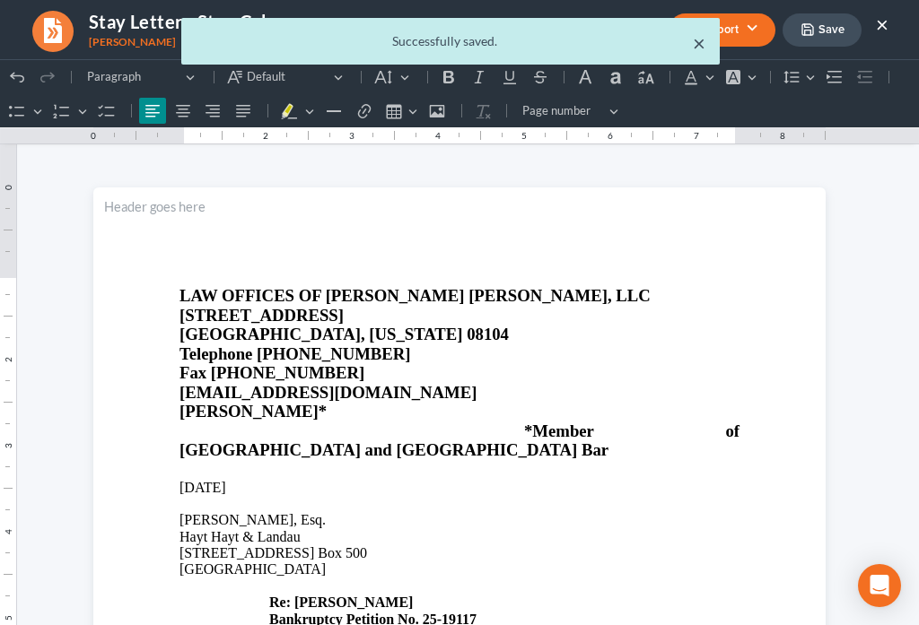
click at [694, 49] on button "×" at bounding box center [699, 43] width 13 height 22
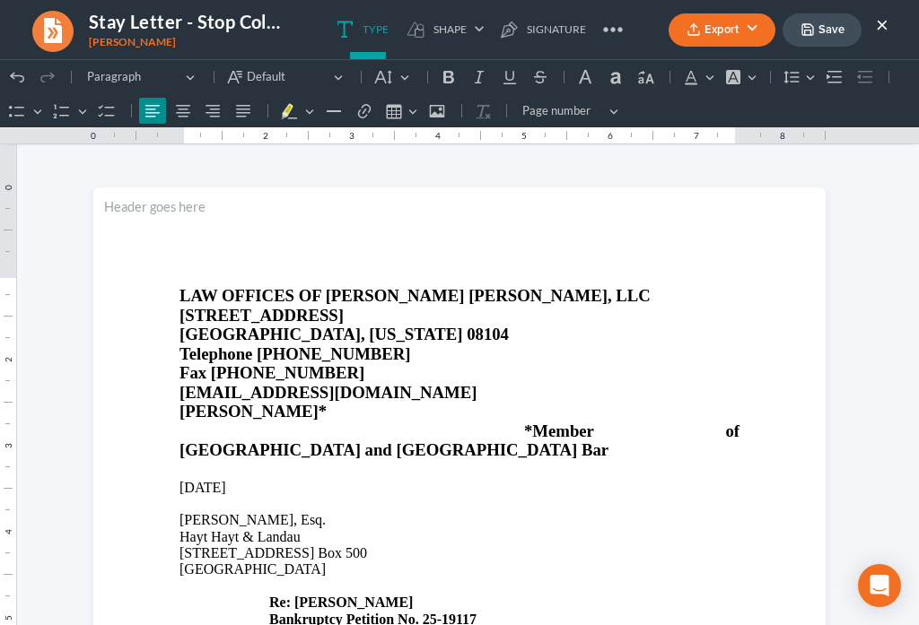
click at [691, 34] on icon "button" at bounding box center [693, 29] width 14 height 14
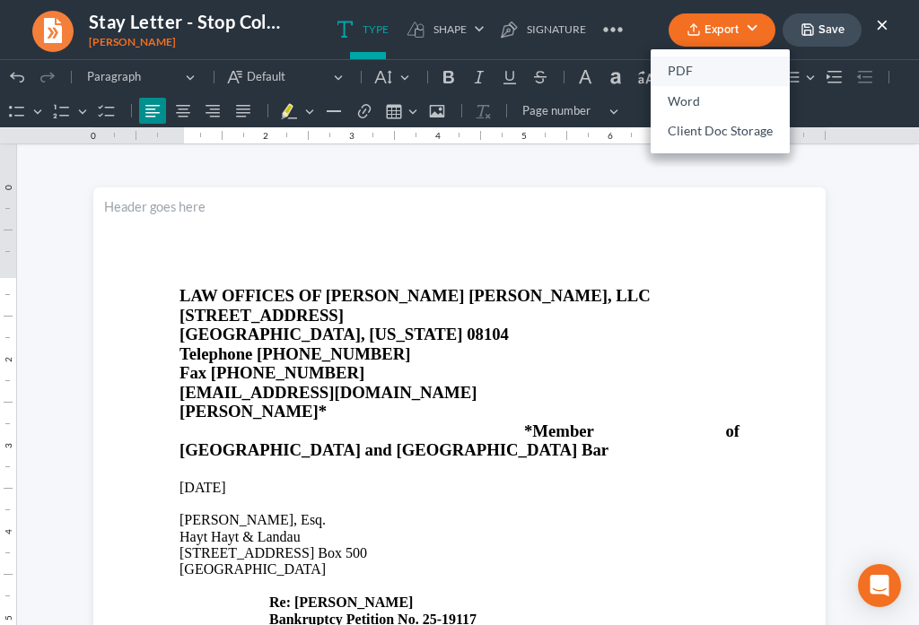
click at [677, 65] on link "PDF" at bounding box center [719, 72] width 139 height 31
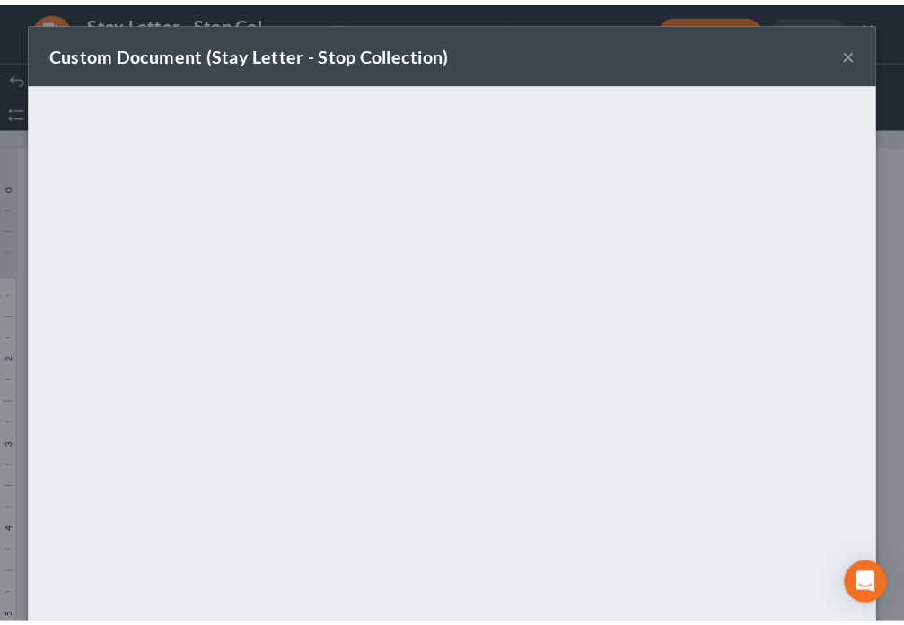
scroll to position [126, 0]
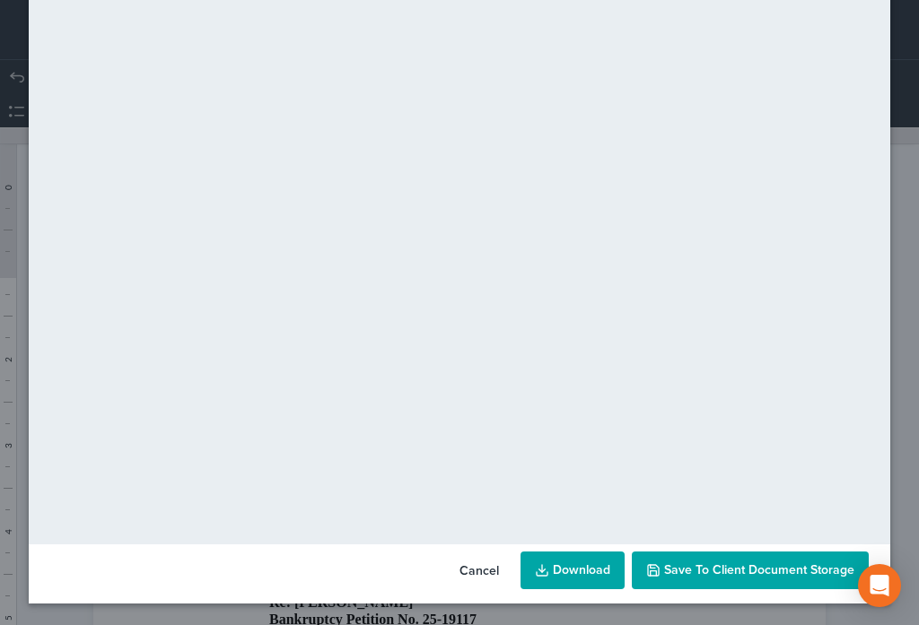
click at [741, 574] on span "Save to Client Document Storage" at bounding box center [759, 570] width 190 height 15
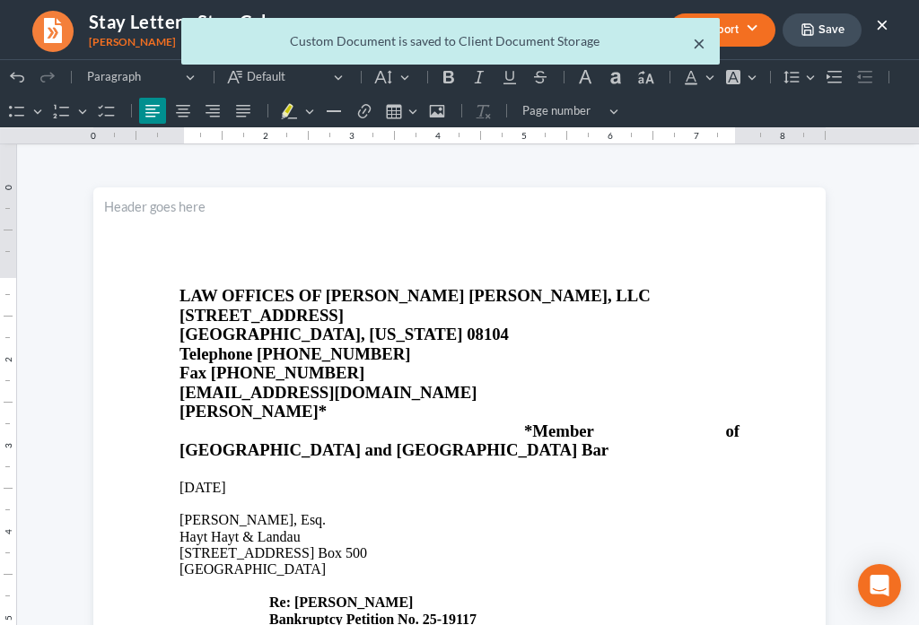
click at [696, 48] on button "×" at bounding box center [699, 43] width 13 height 22
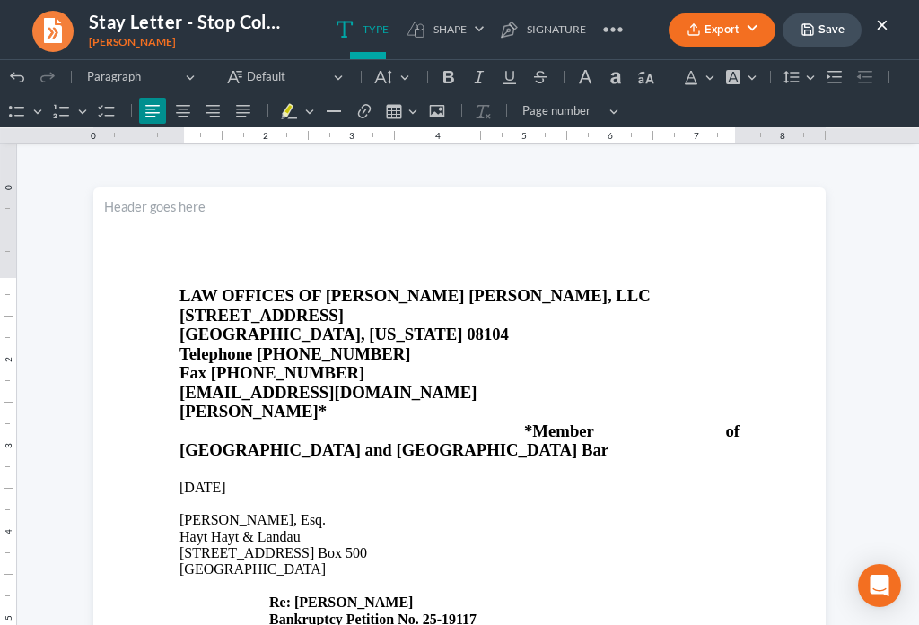
click at [879, 26] on button "×" at bounding box center [882, 24] width 13 height 22
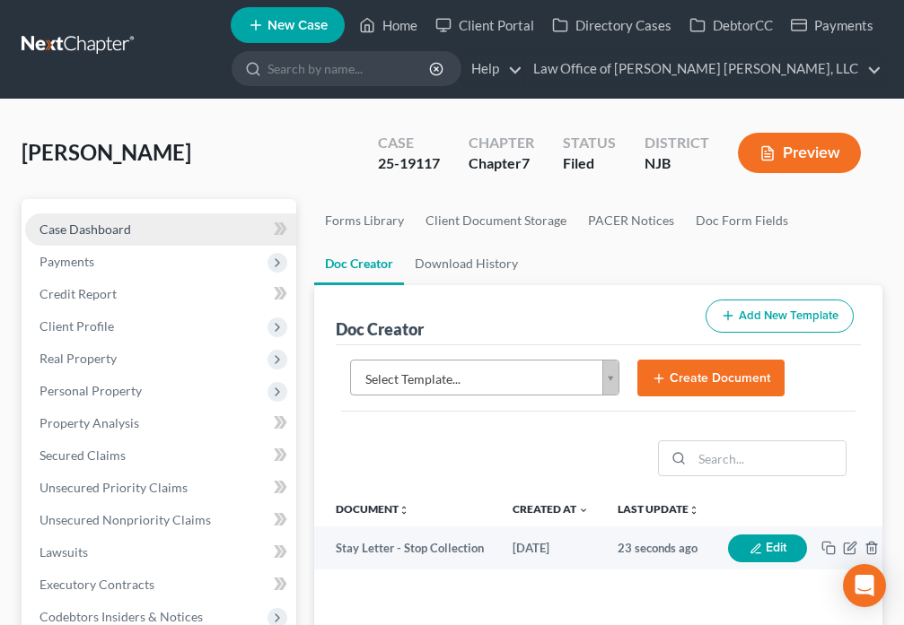
scroll to position [0, 0]
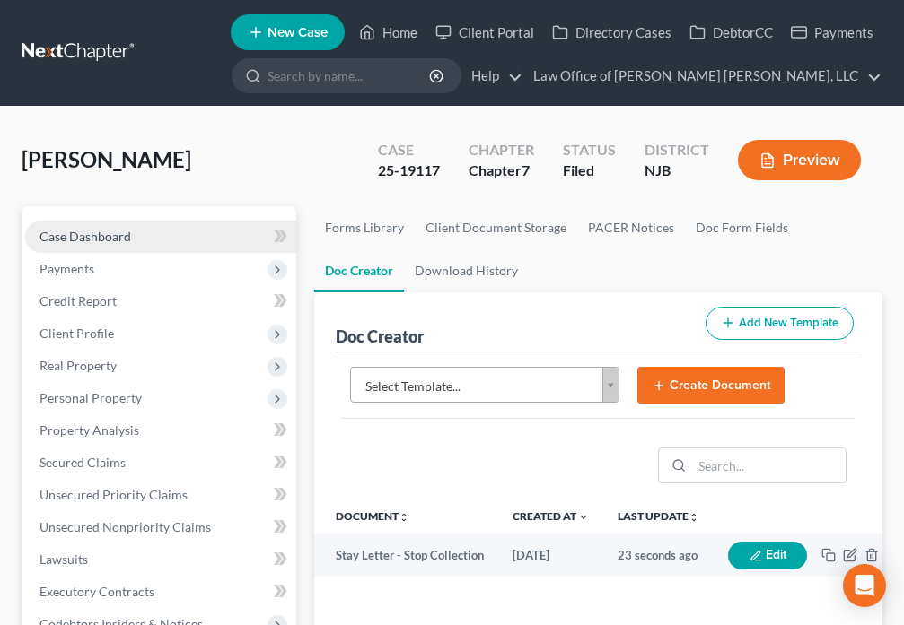
click at [124, 233] on span "Case Dashboard" at bounding box center [85, 236] width 92 height 15
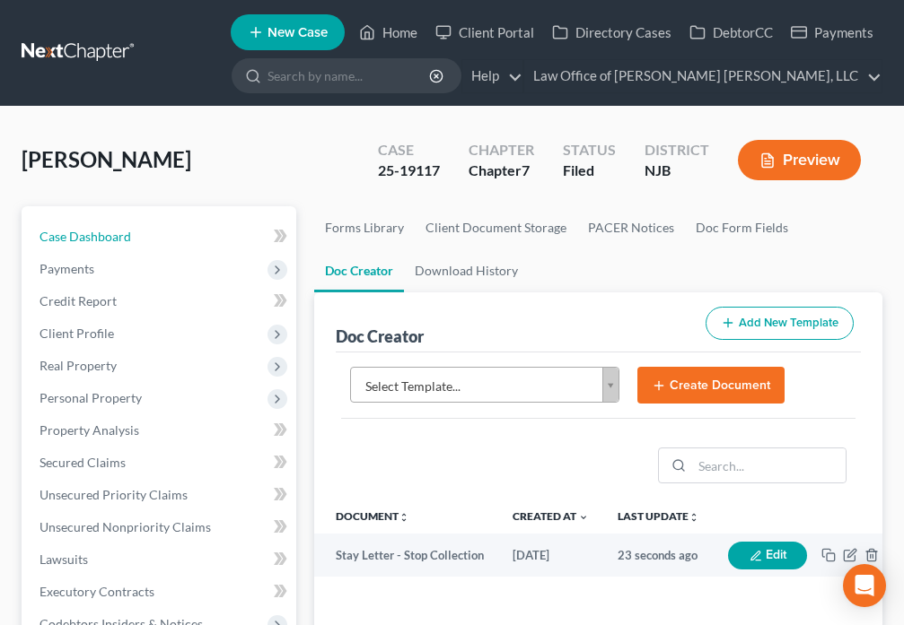
select select "6"
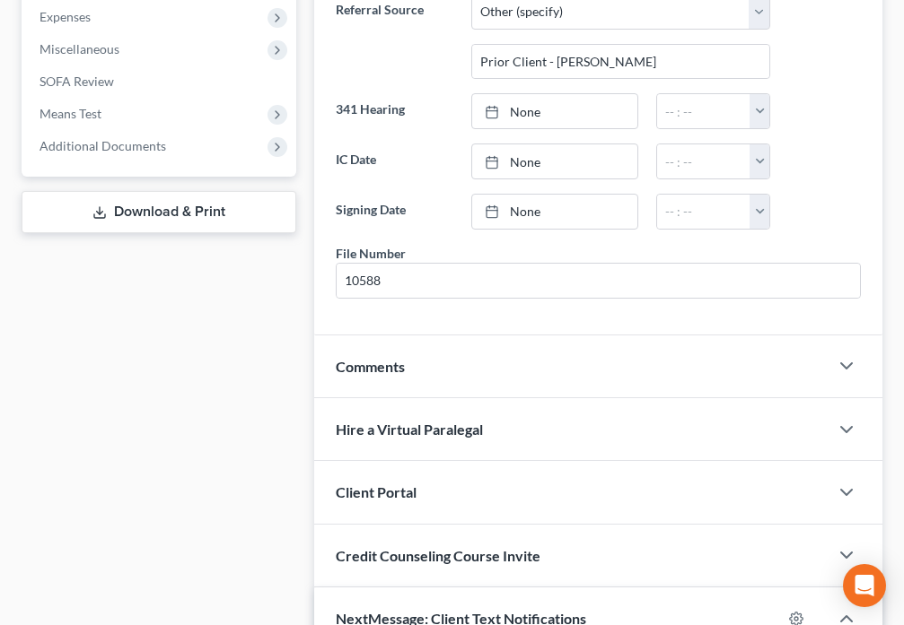
scroll to position [670, 0]
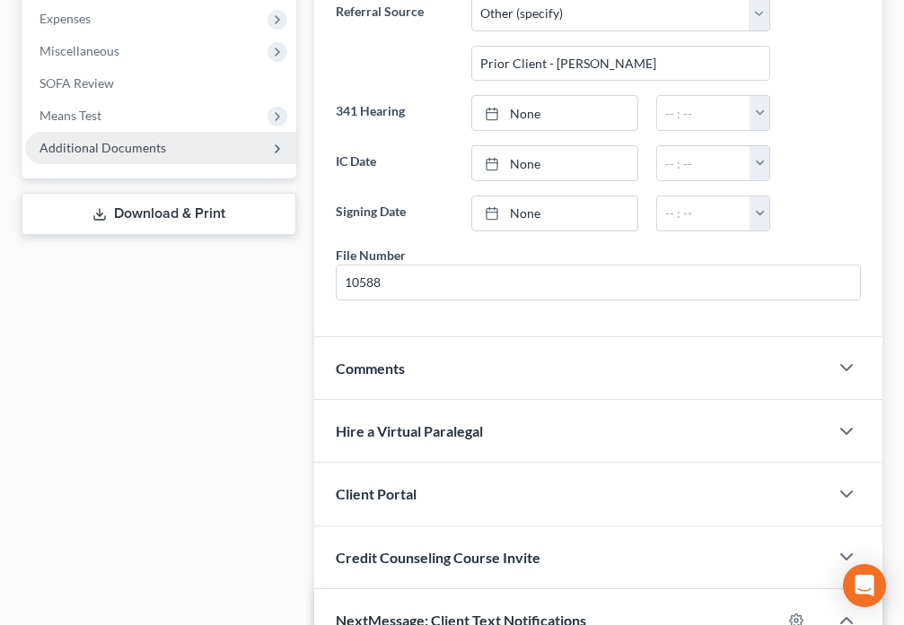
click at [151, 156] on span "Additional Documents" at bounding box center [160, 148] width 271 height 32
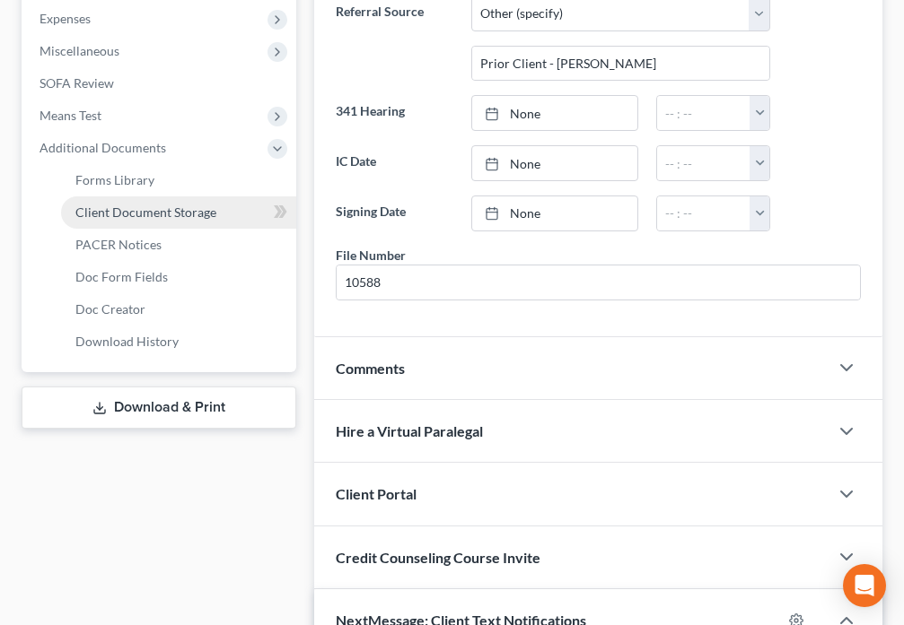
click at [217, 208] on link "Client Document Storage" at bounding box center [178, 212] width 235 height 32
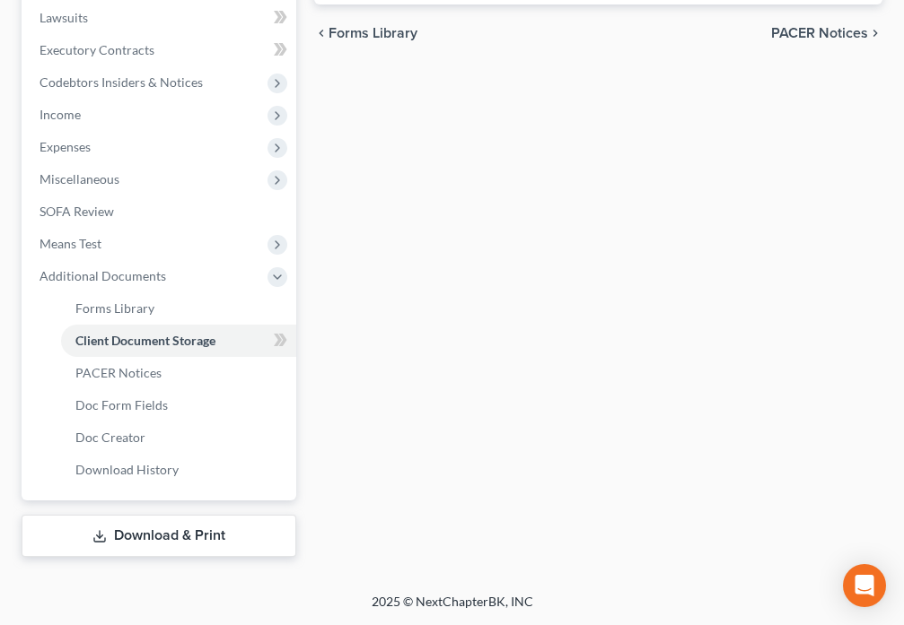
scroll to position [542, 0]
select select "9"
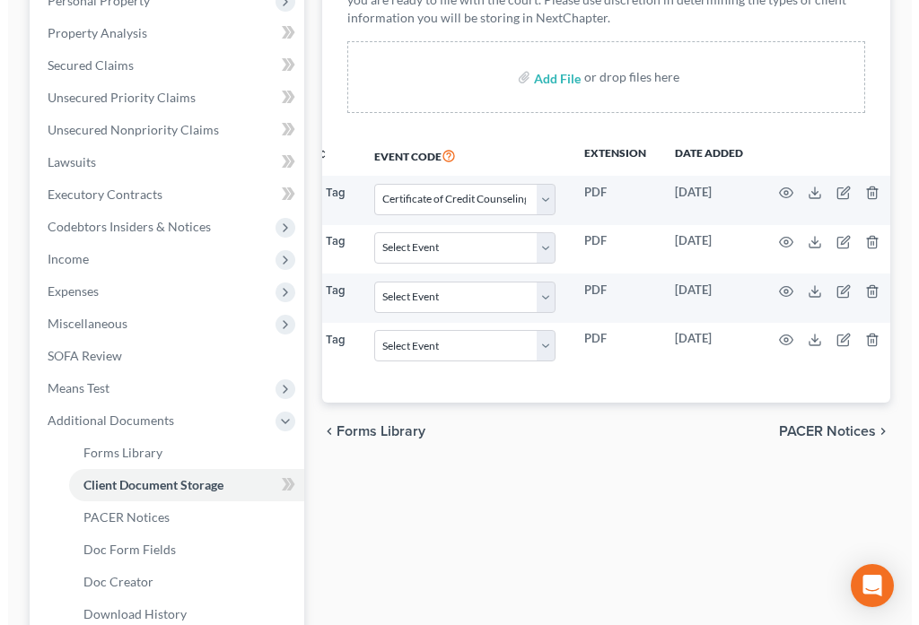
scroll to position [0, 223]
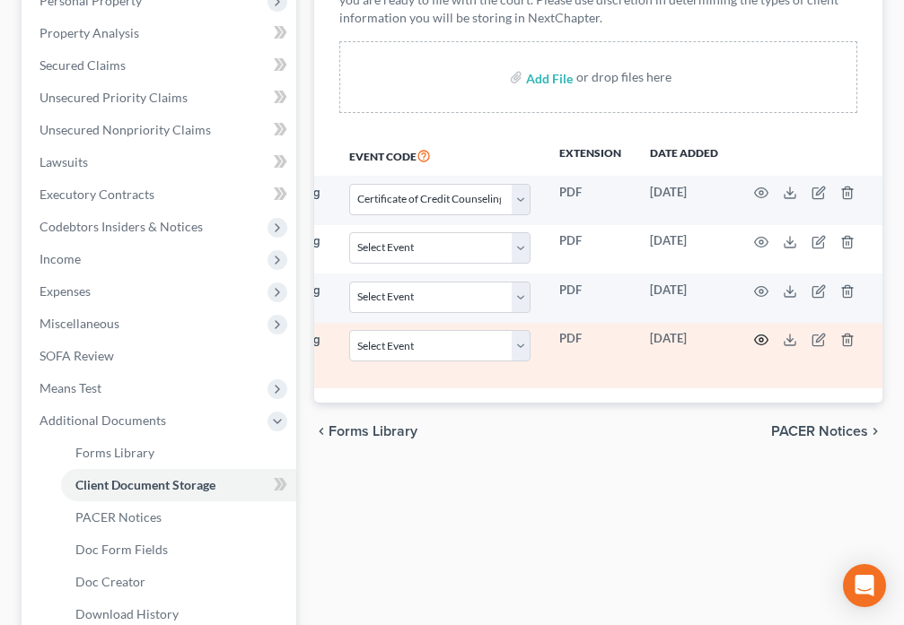
click at [756, 343] on icon "button" at bounding box center [760, 341] width 13 height 10
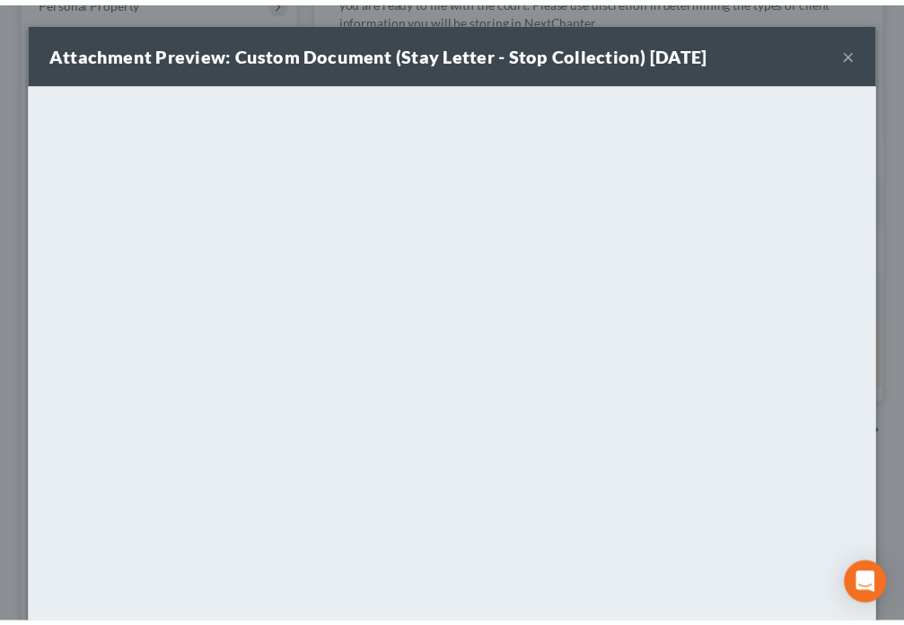
scroll to position [0, 213]
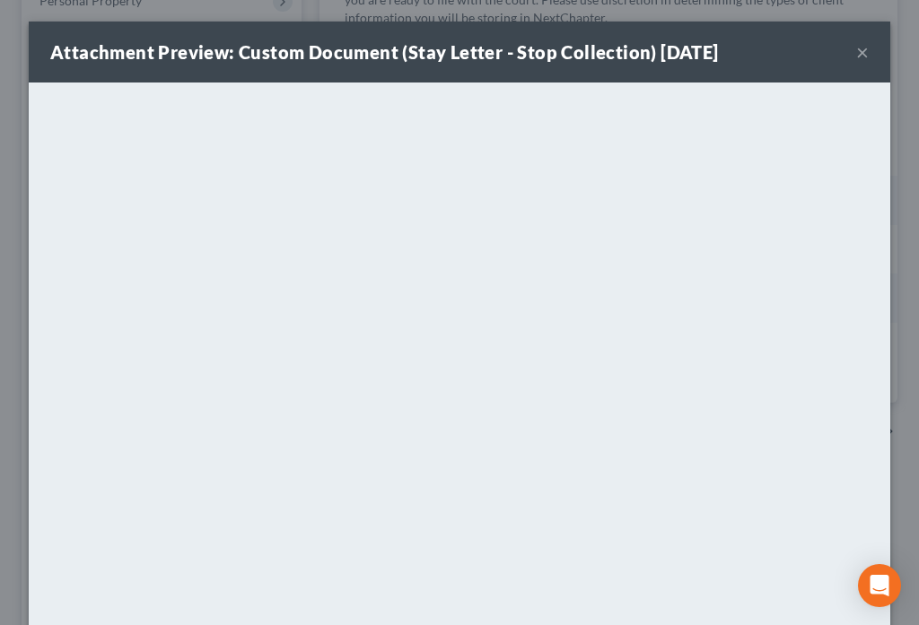
click at [856, 54] on button "×" at bounding box center [862, 52] width 13 height 22
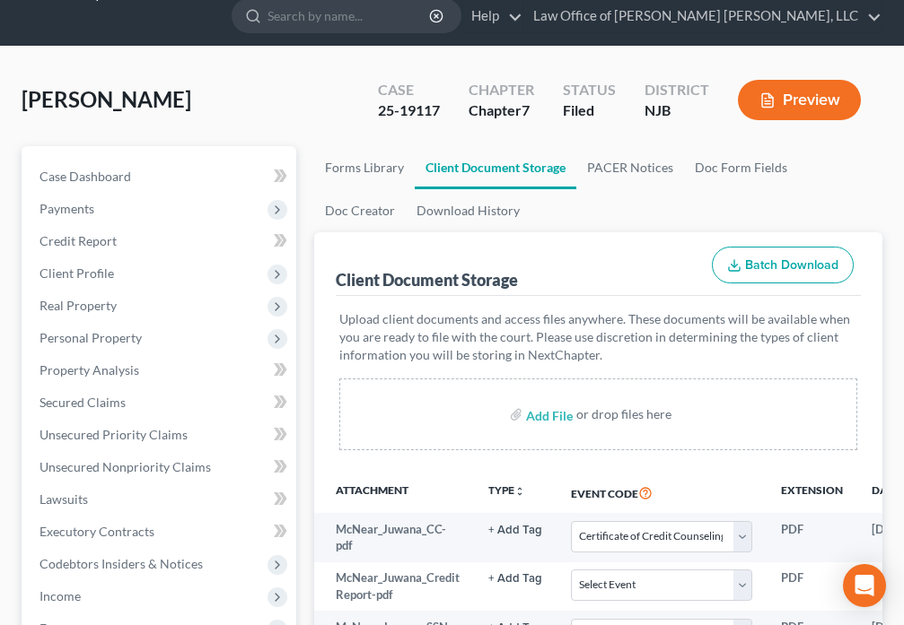
scroll to position [0, 0]
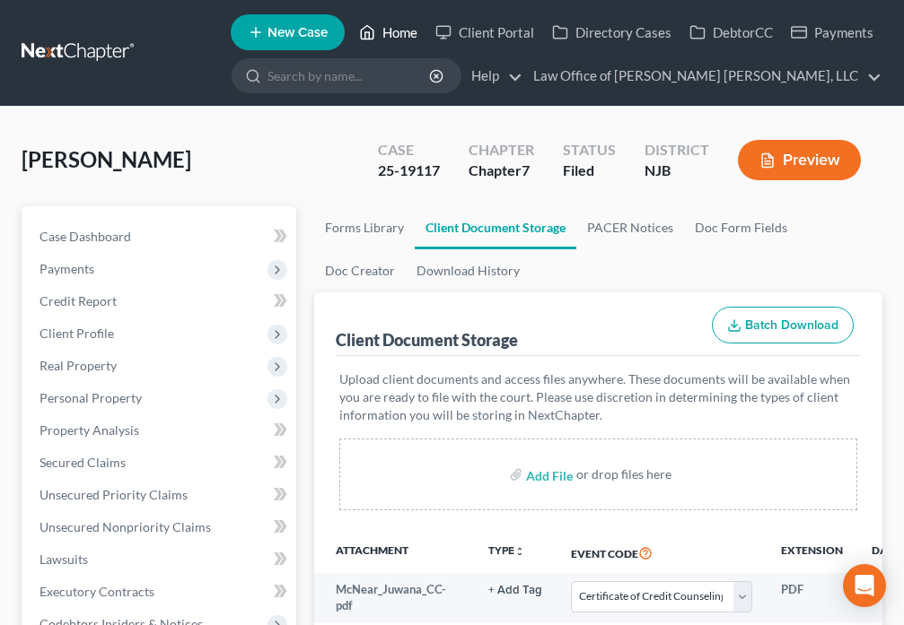
click at [358, 34] on link "Home" at bounding box center [388, 32] width 76 height 32
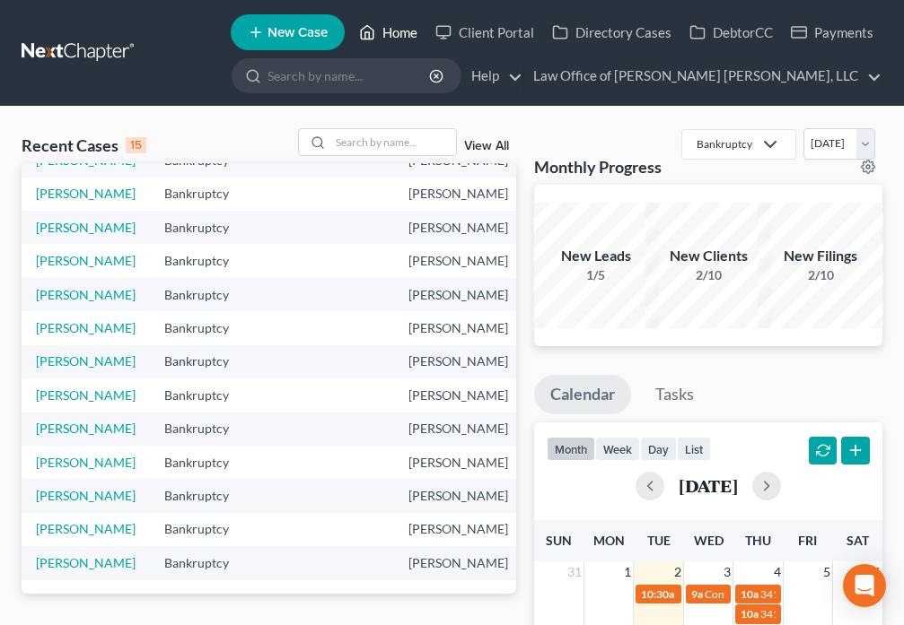
scroll to position [251, 0]
click at [71, 253] on link "[PERSON_NAME]" at bounding box center [86, 260] width 100 height 15
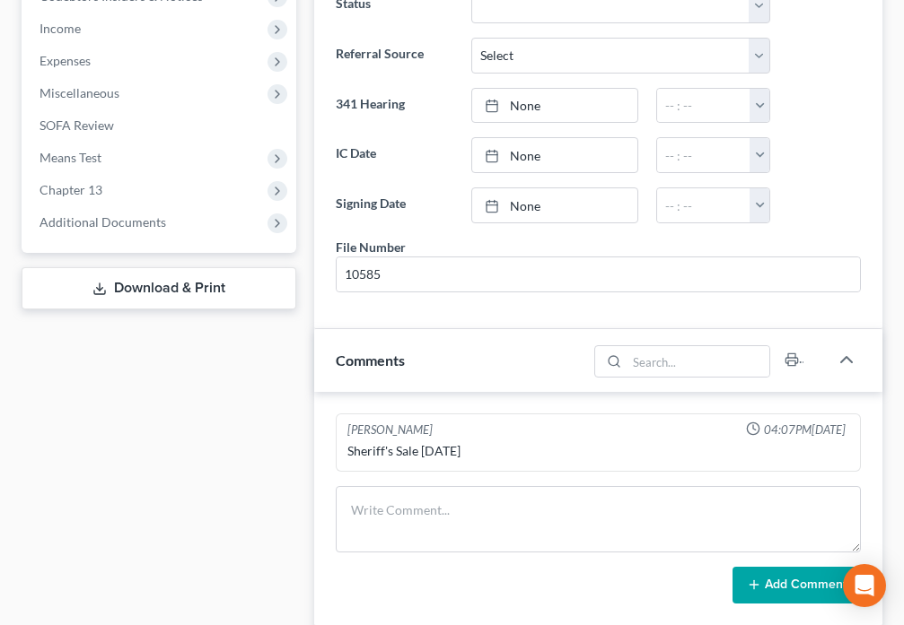
scroll to position [649, 0]
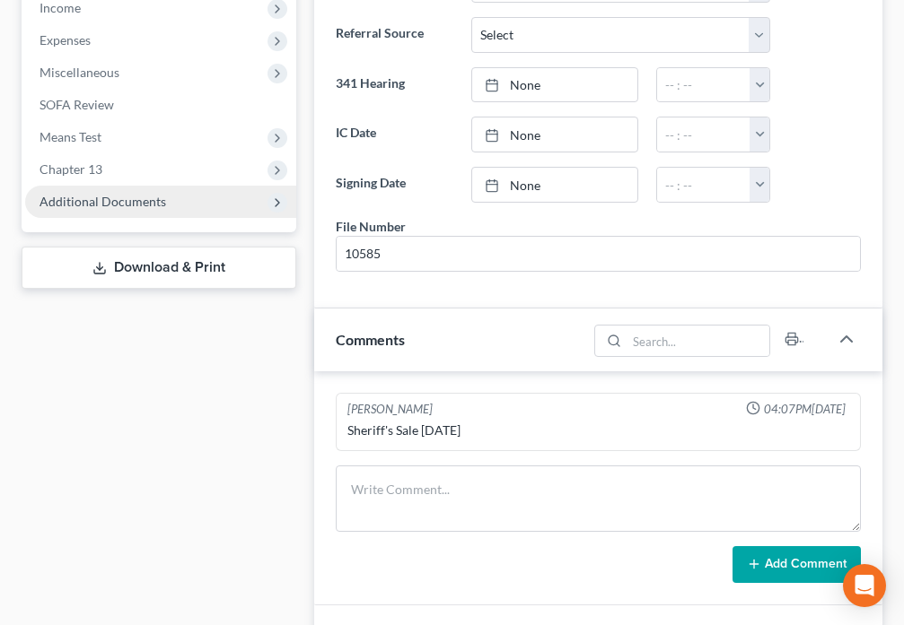
click at [152, 213] on span "Additional Documents" at bounding box center [160, 202] width 271 height 32
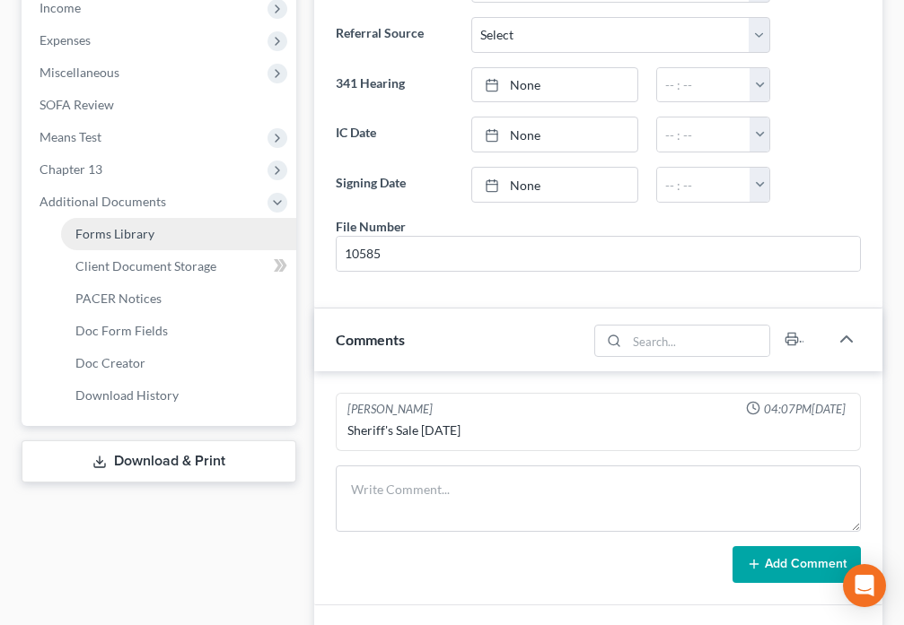
scroll to position [5161, 0]
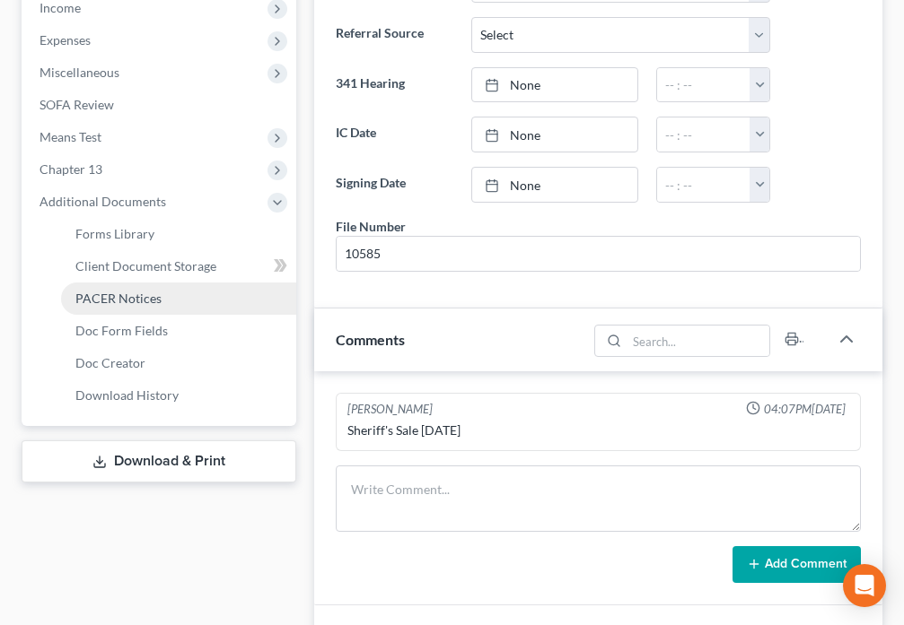
click at [163, 297] on link "PACER Notices" at bounding box center [178, 299] width 235 height 32
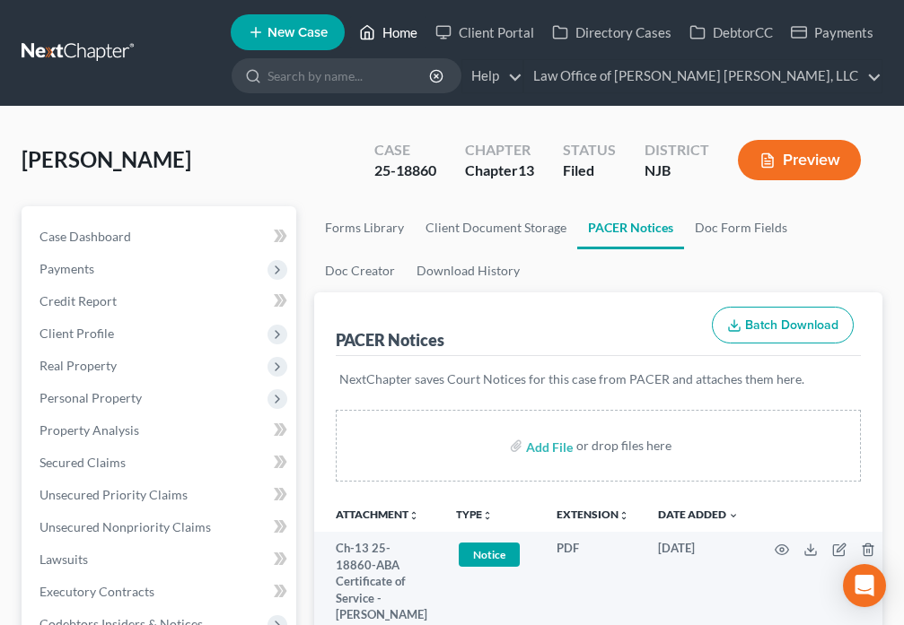
click at [390, 31] on link "Home" at bounding box center [388, 32] width 76 height 32
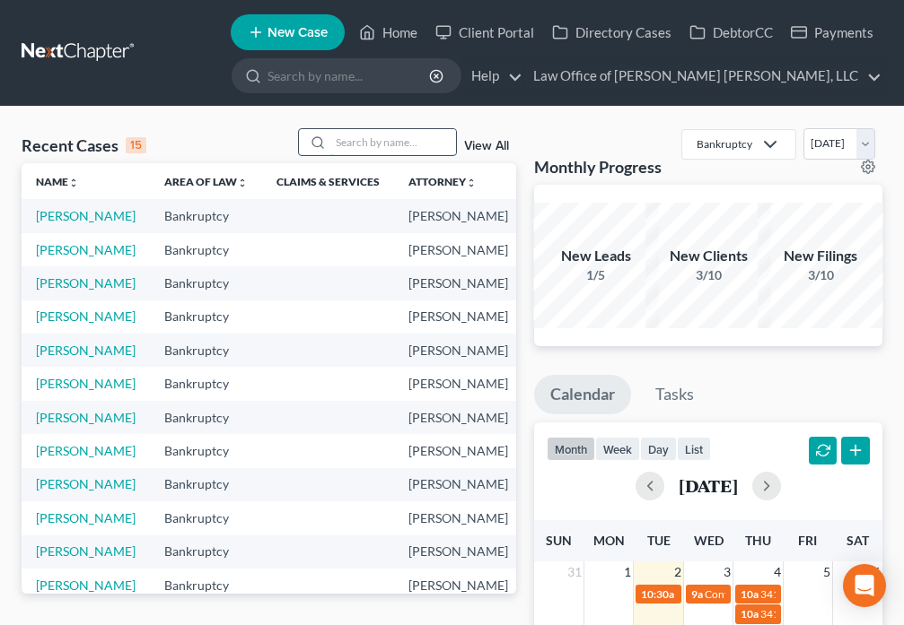
click at [340, 144] on input "search" at bounding box center [393, 142] width 126 height 26
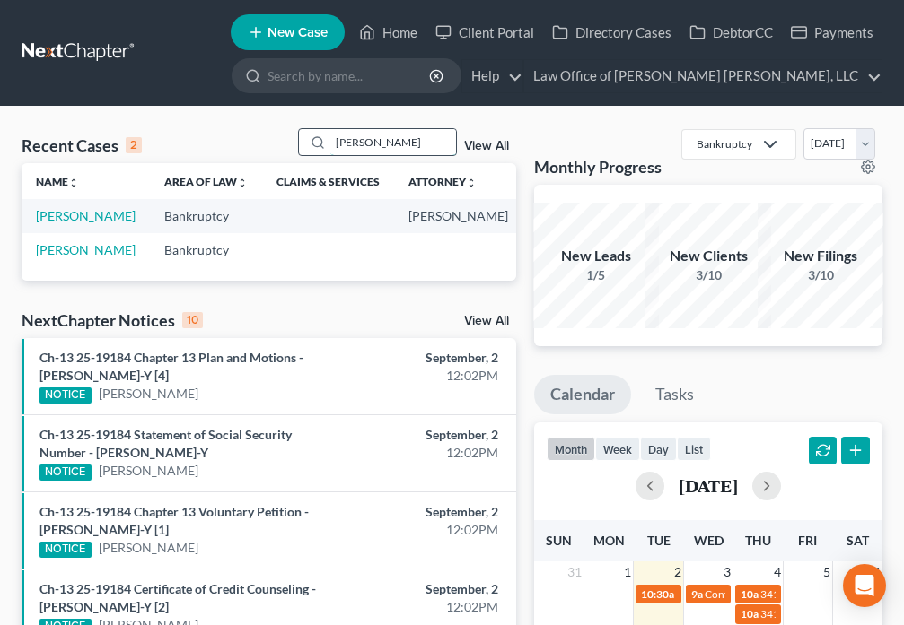
click at [390, 144] on input "[PERSON_NAME]" at bounding box center [393, 142] width 126 height 26
type input "[PERSON_NAME]"
click at [45, 224] on td "[PERSON_NAME]" at bounding box center [86, 215] width 128 height 33
click at [53, 223] on link "[PERSON_NAME]" at bounding box center [86, 215] width 100 height 15
select select "6"
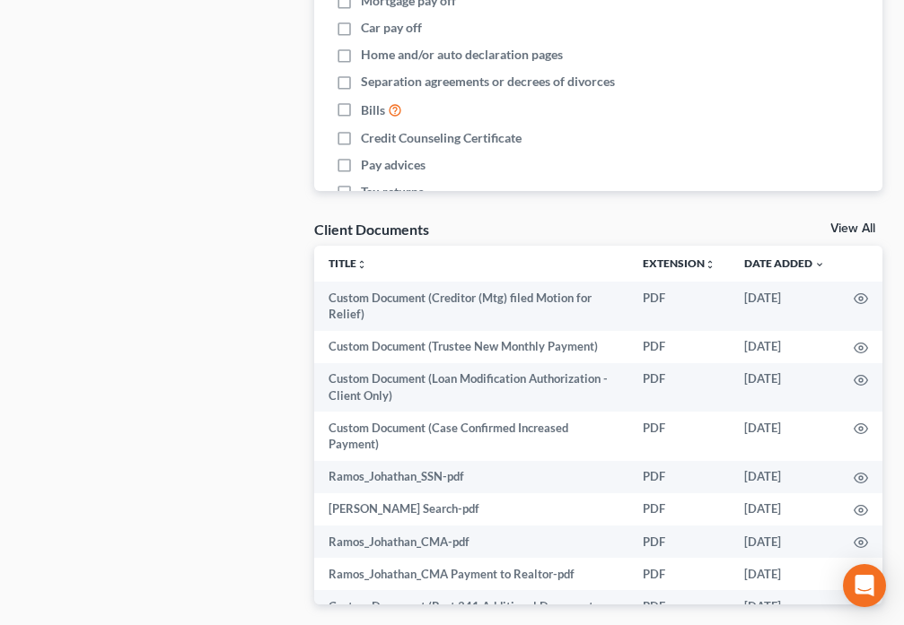
scroll to position [2568, 0]
